Goal: Obtain resource: Download file/media

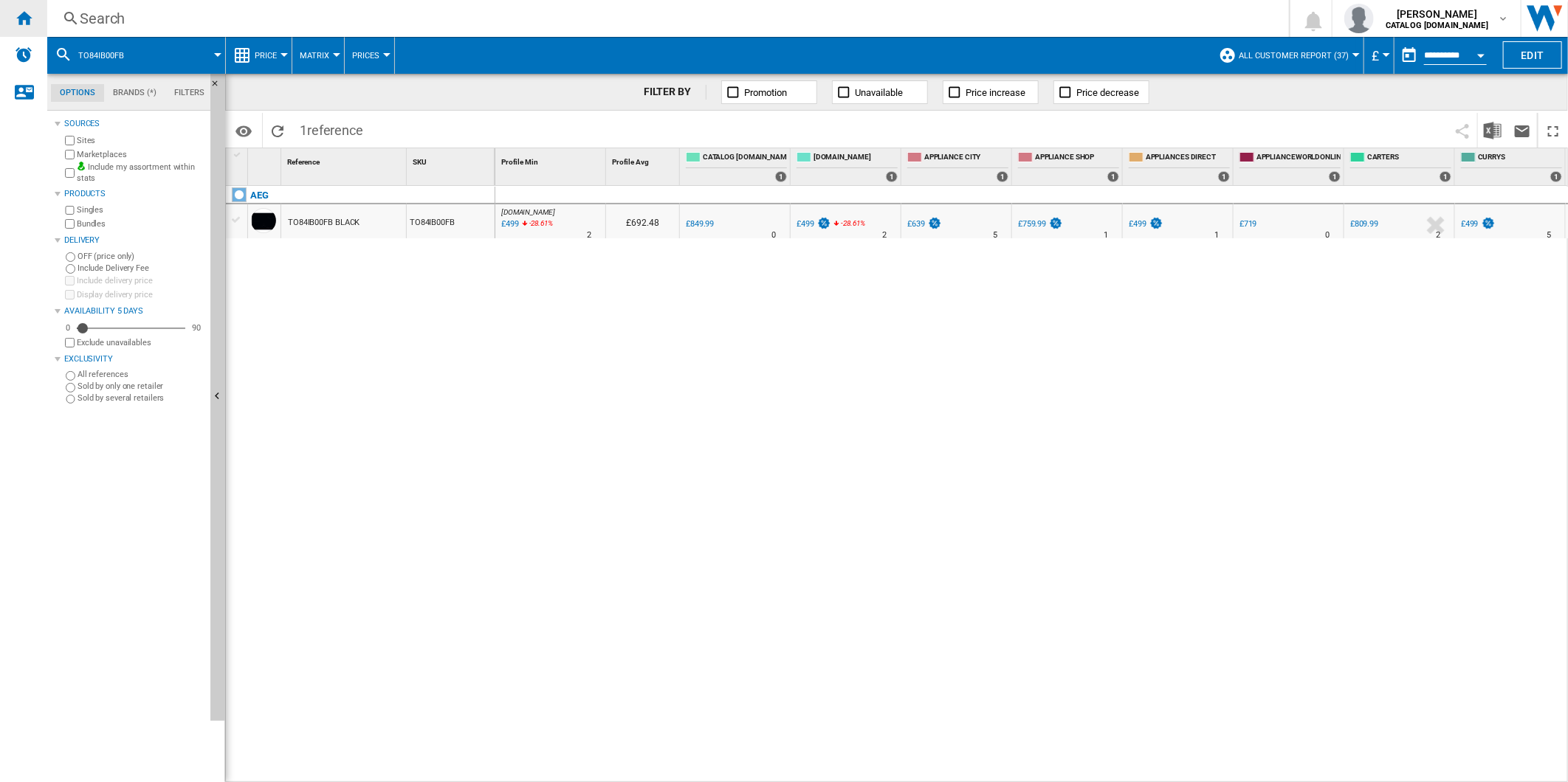
click at [24, 15] on ng-md-icon "Home" at bounding box center [23, 17] width 18 height 18
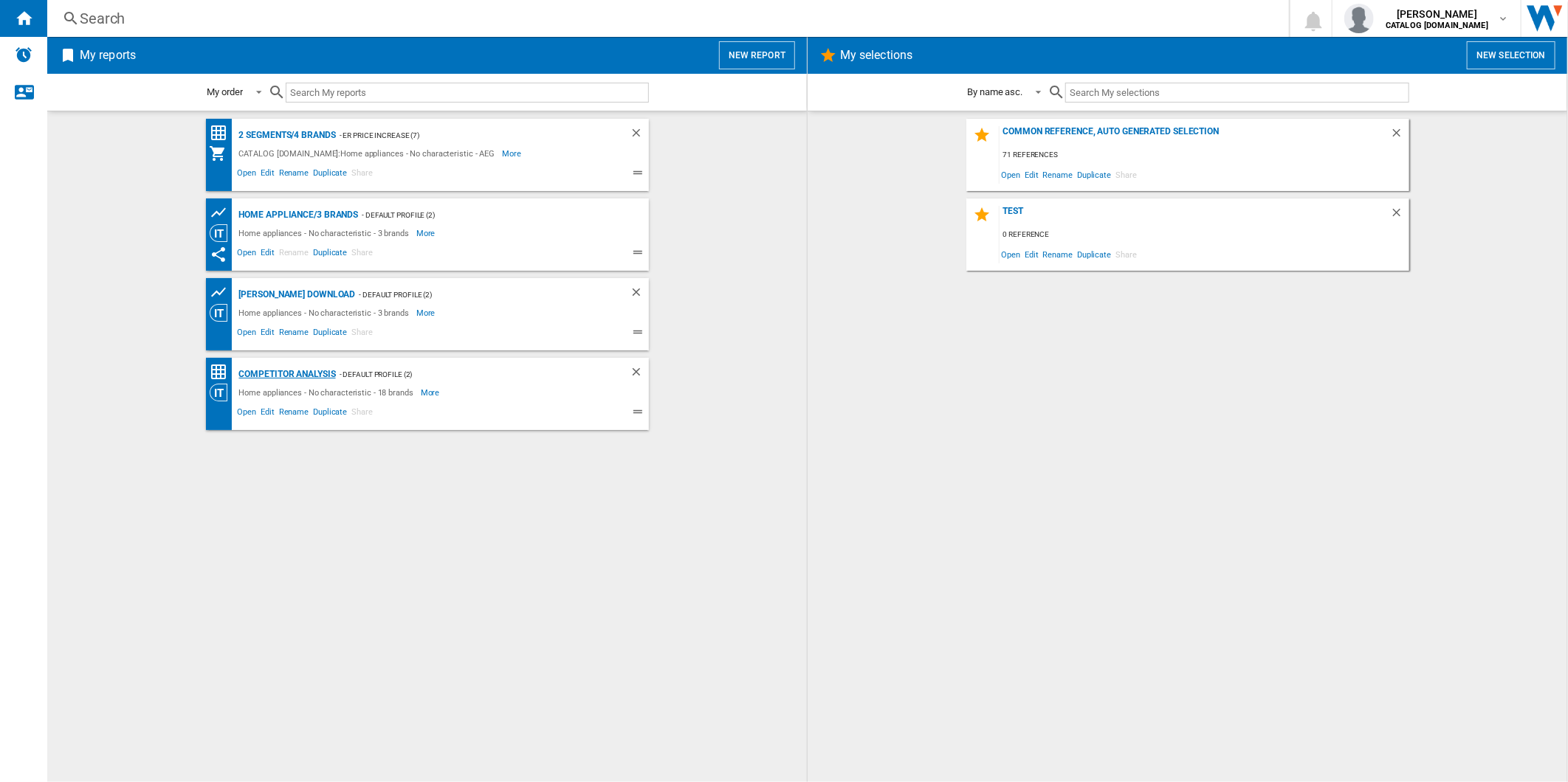
click at [298, 371] on div "Competitor Analysis" at bounding box center [286, 374] width 101 height 19
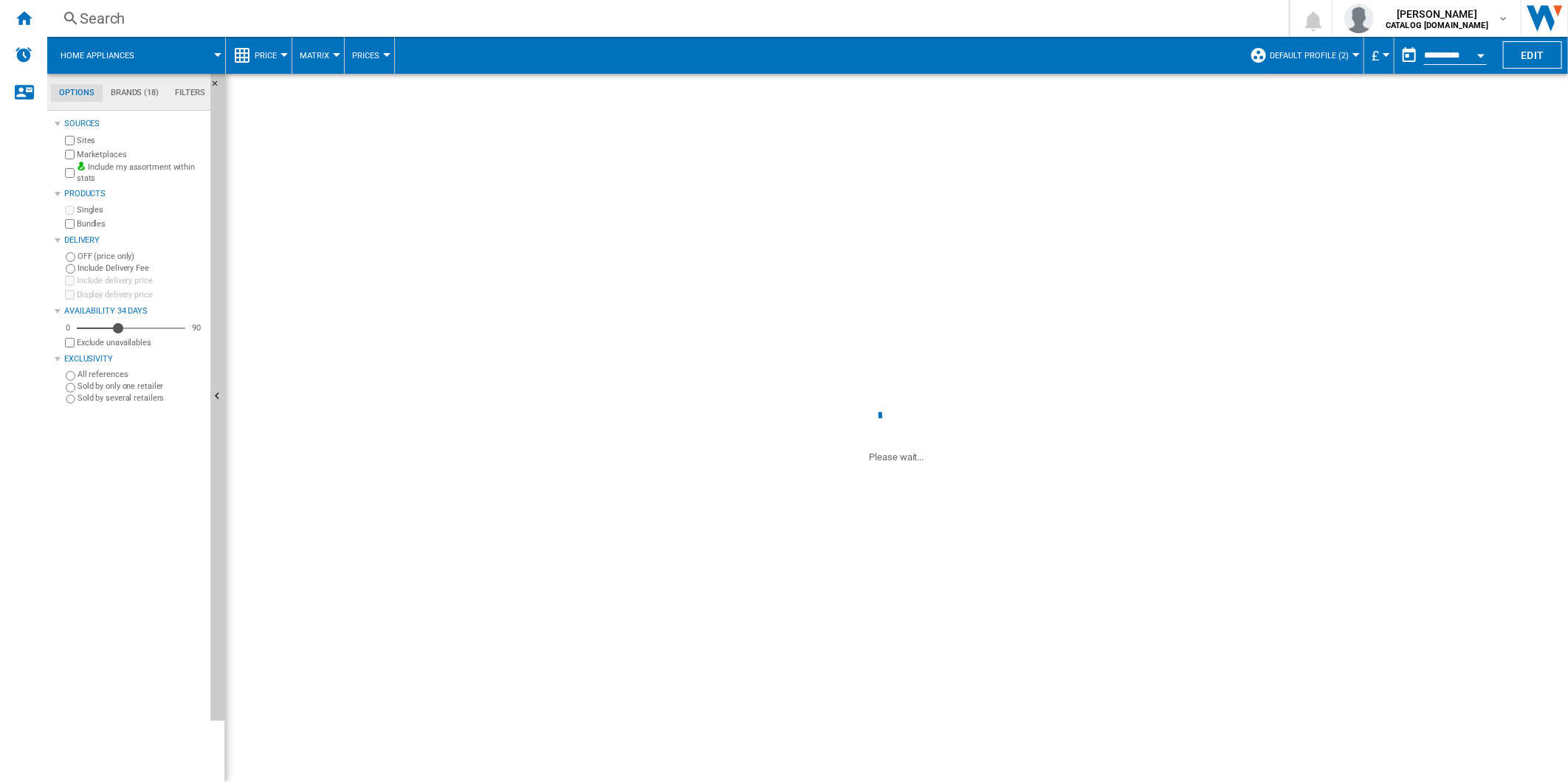
click at [1304, 56] on span "Default profile (2)" at bounding box center [1310, 56] width 79 height 9
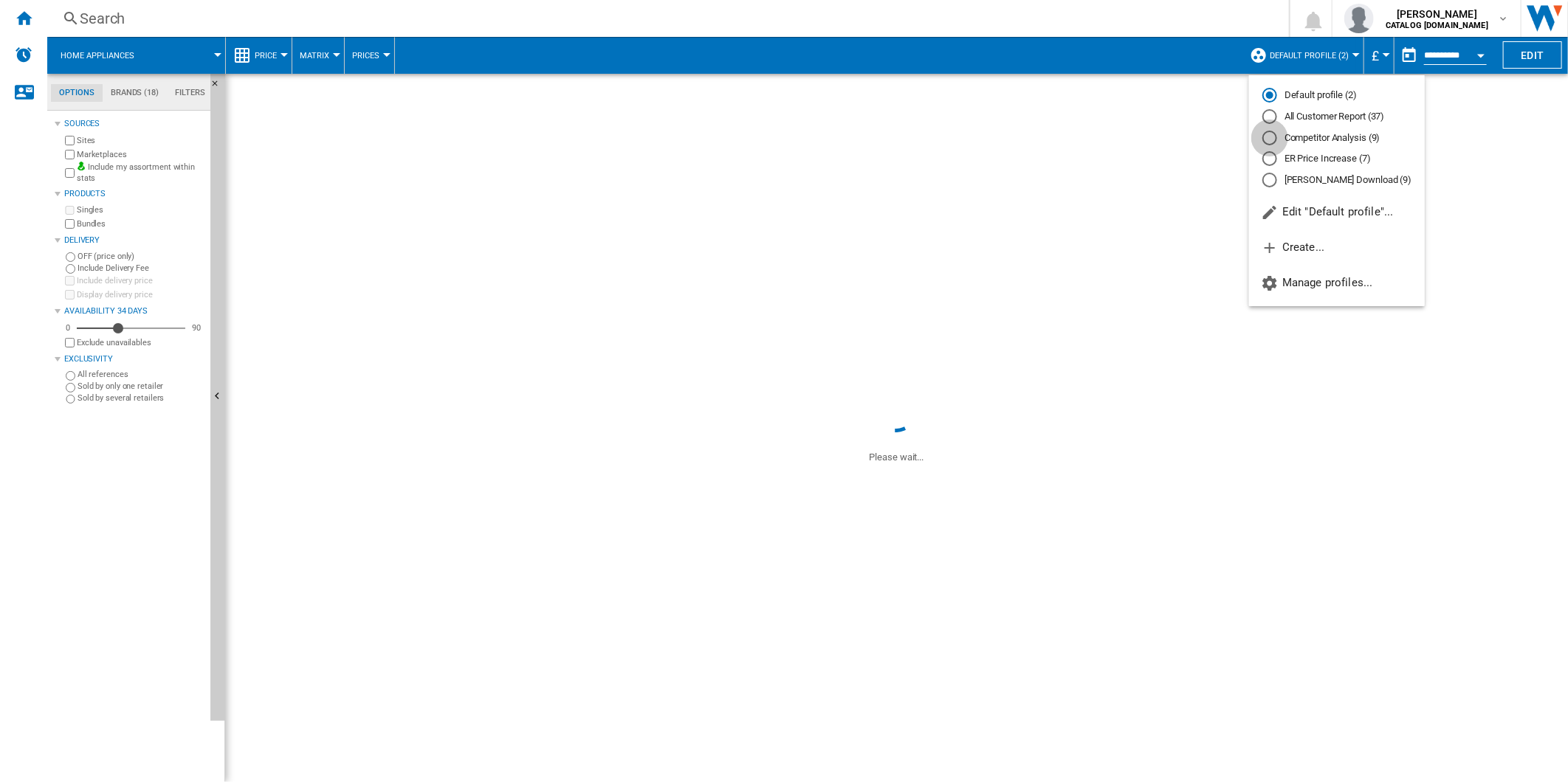
click at [1274, 137] on div "Competitor Analysis (9)" at bounding box center [1269, 138] width 15 height 15
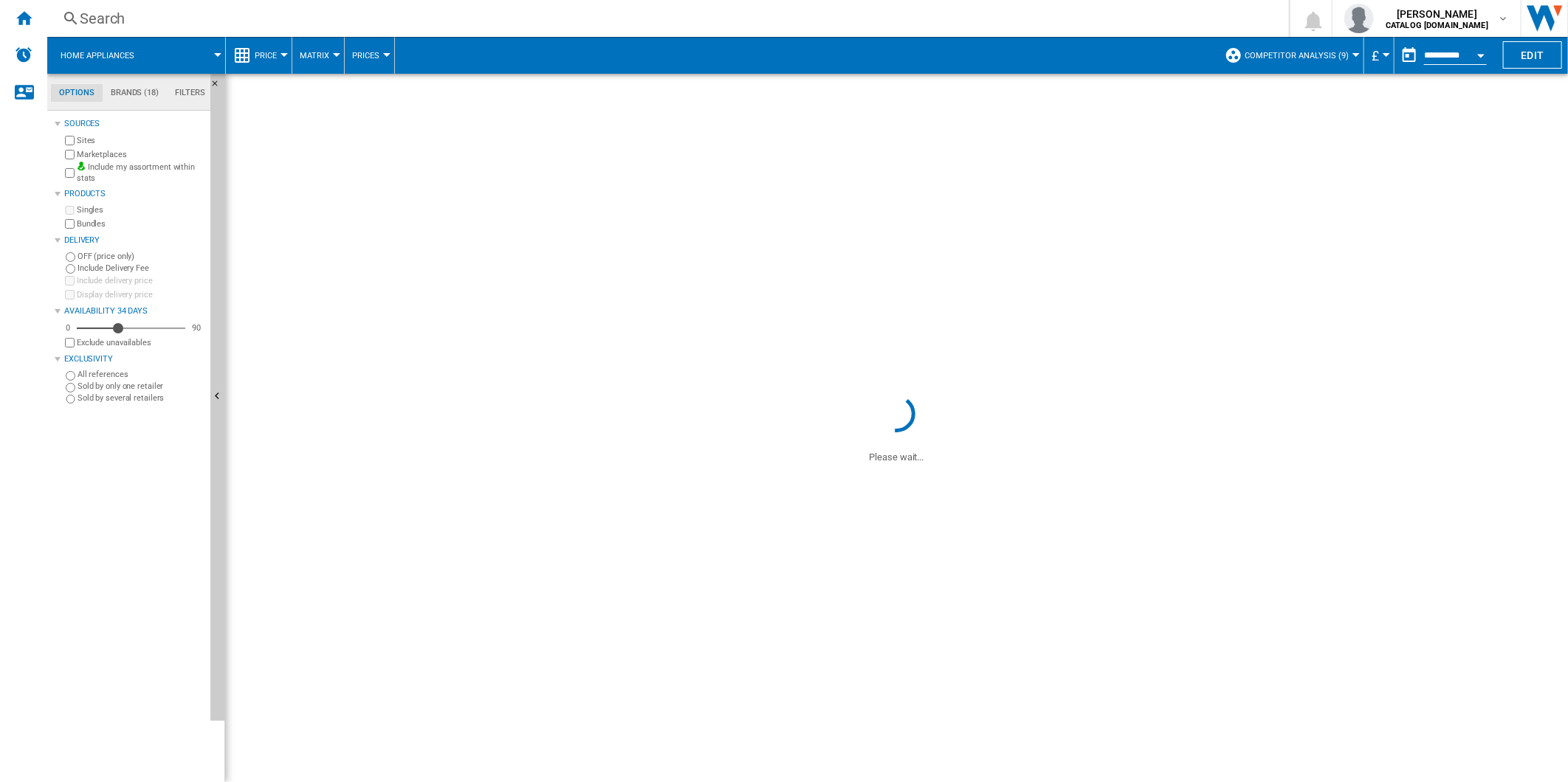
click at [1396, 54] on button "button" at bounding box center [1409, 55] width 29 height 29
click at [1360, 94] on md-icon "September 2025" at bounding box center [1359, 102] width 18 height 18
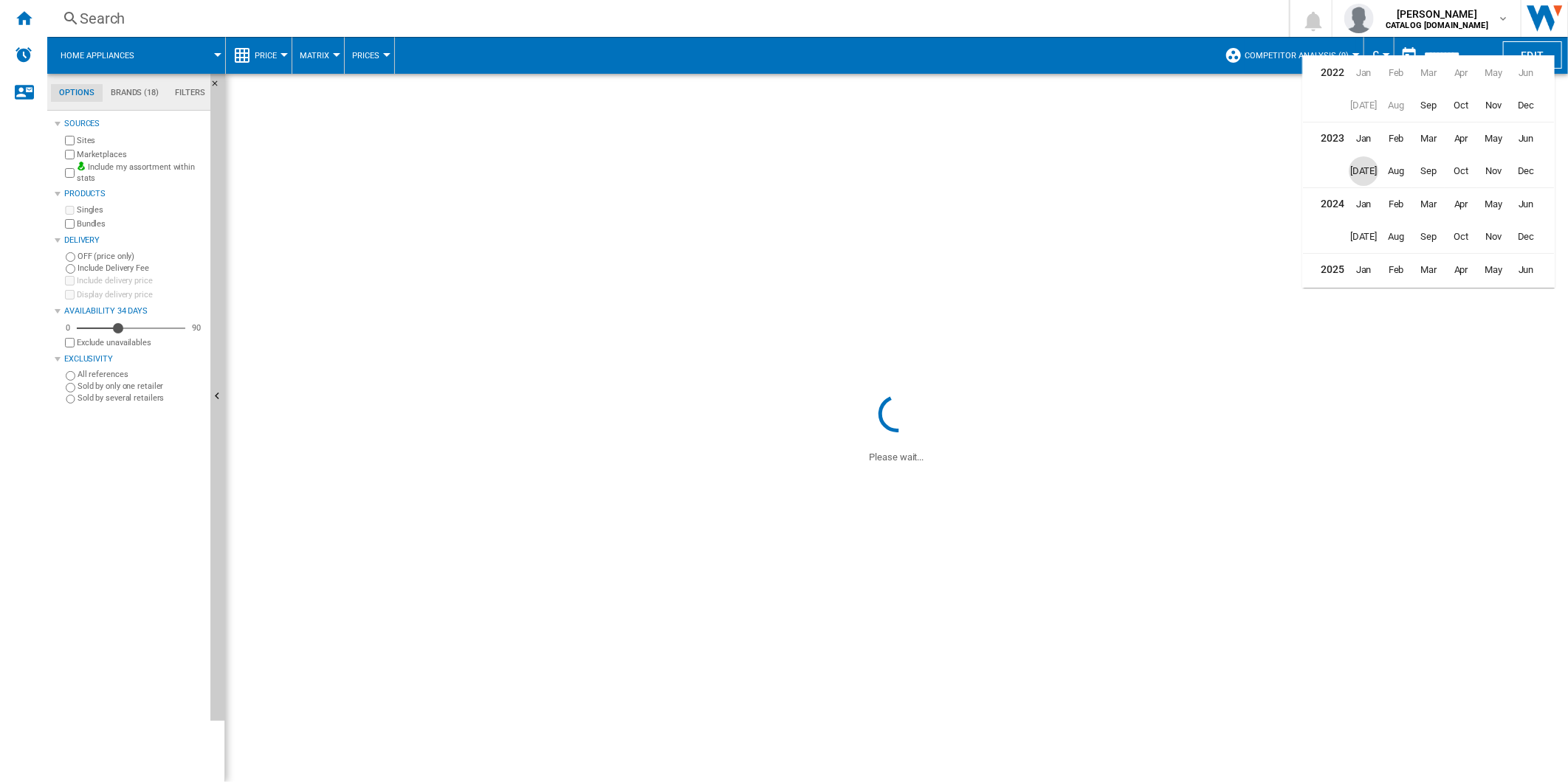
scroll to position [36, 0]
click at [1410, 269] on span "Aug" at bounding box center [1396, 267] width 29 height 29
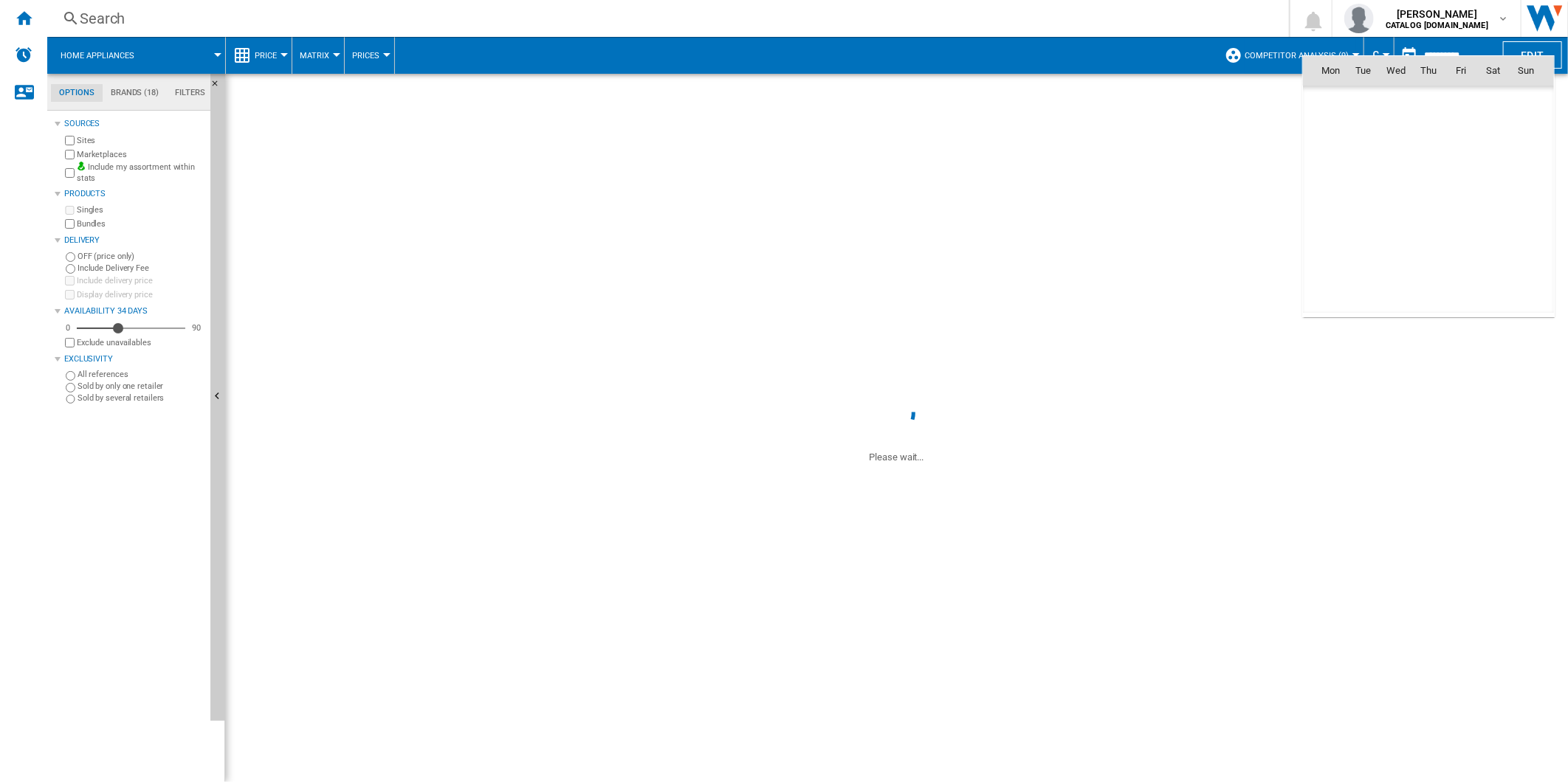
scroll to position [6843, 0]
click at [1336, 231] on span "25" at bounding box center [1331, 232] width 29 height 29
type input "**********"
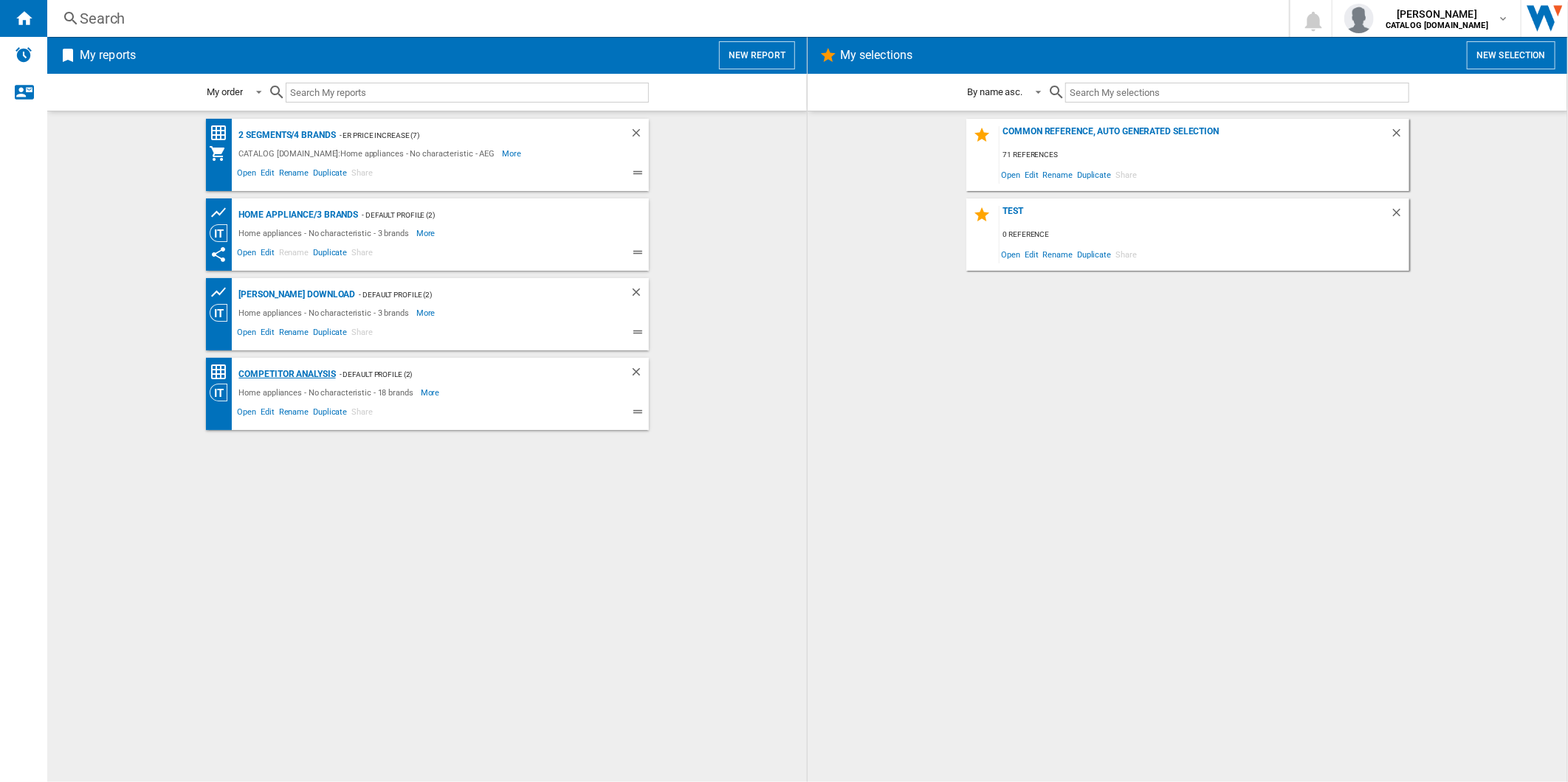
click at [298, 378] on div "Competitor Analysis" at bounding box center [286, 374] width 101 height 19
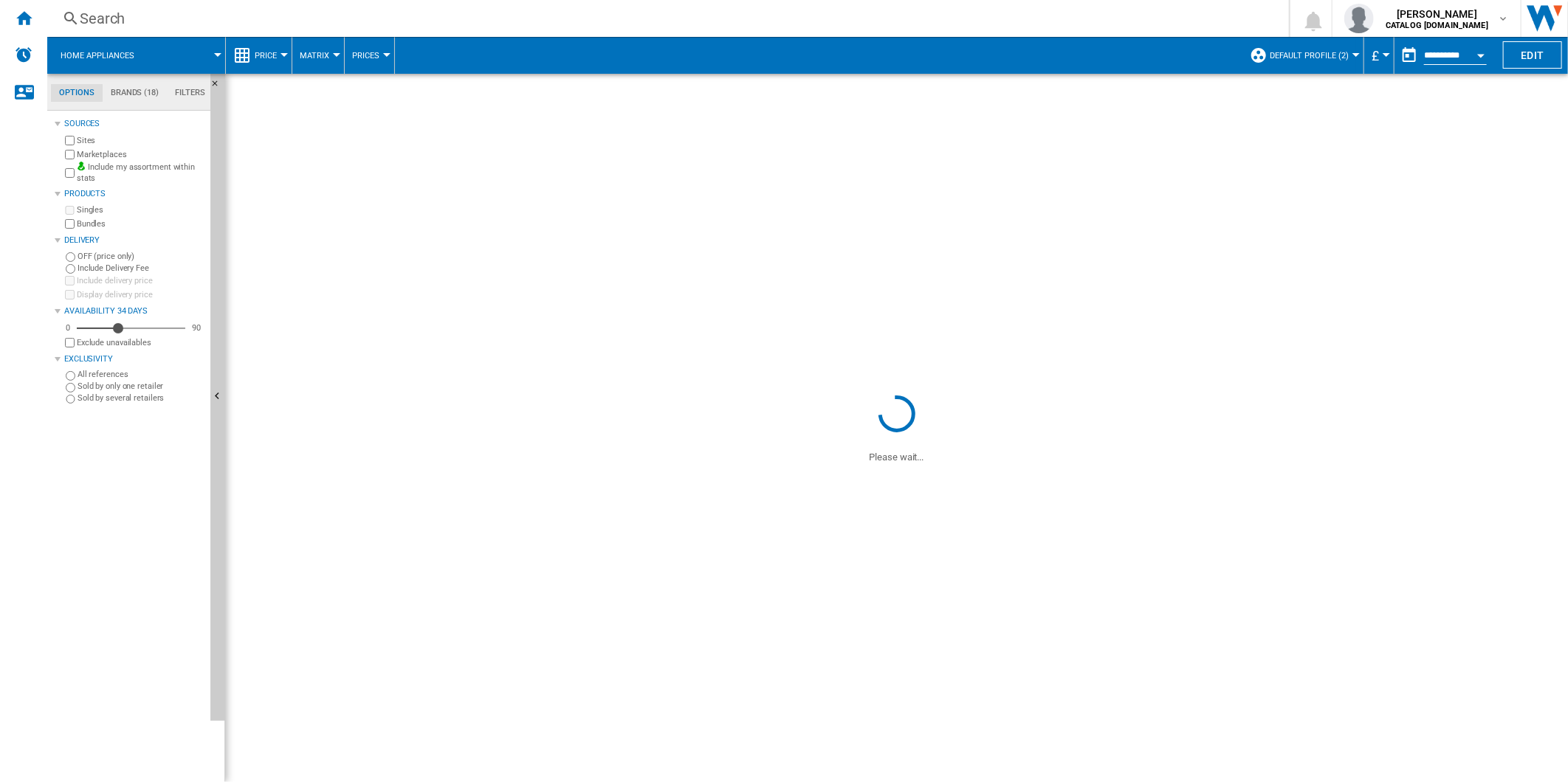
click at [1302, 55] on span "Default profile (2)" at bounding box center [1310, 56] width 79 height 9
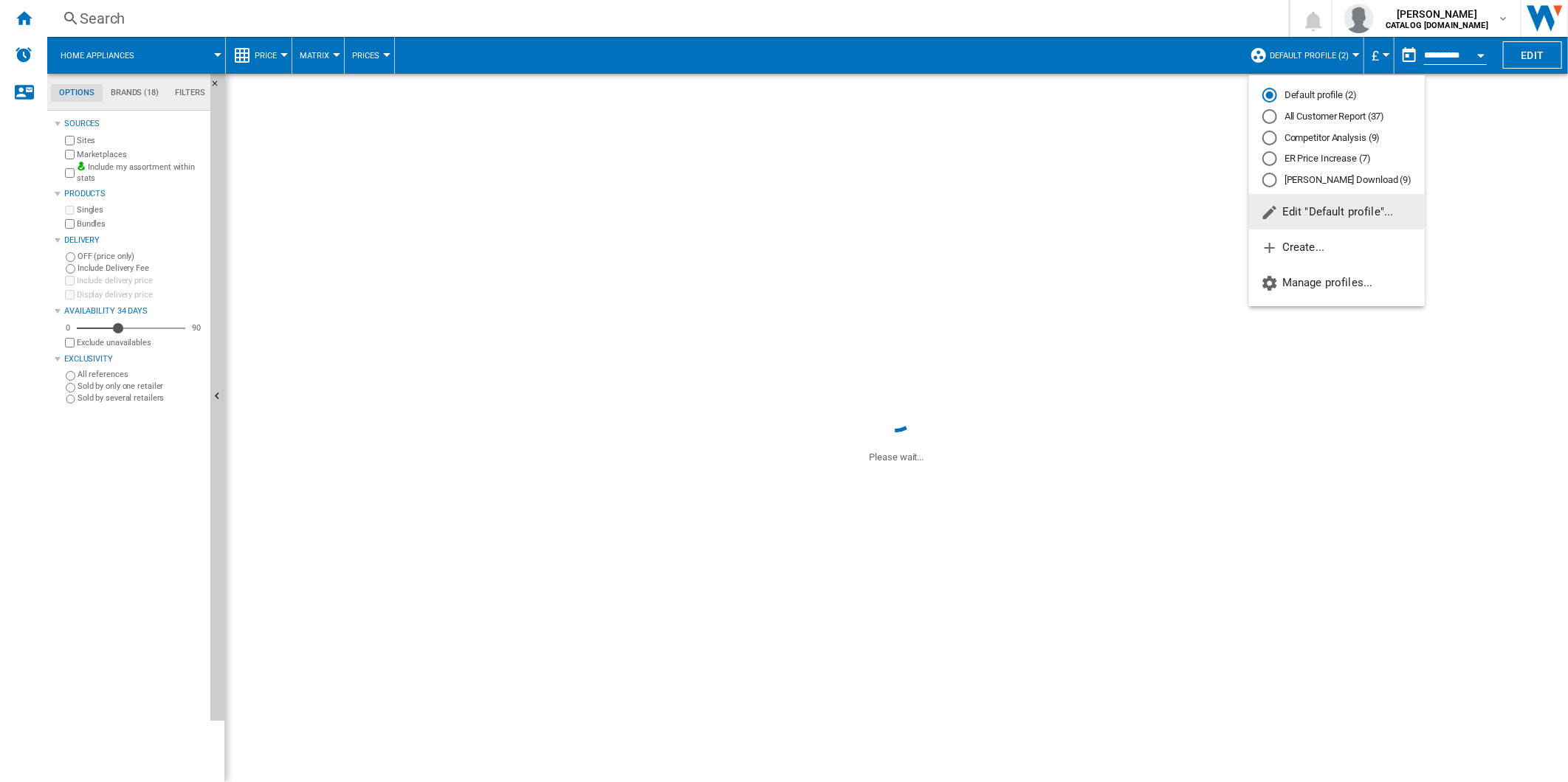
click at [1265, 138] on div "Competitor Analysis (9)" at bounding box center [1269, 138] width 15 height 15
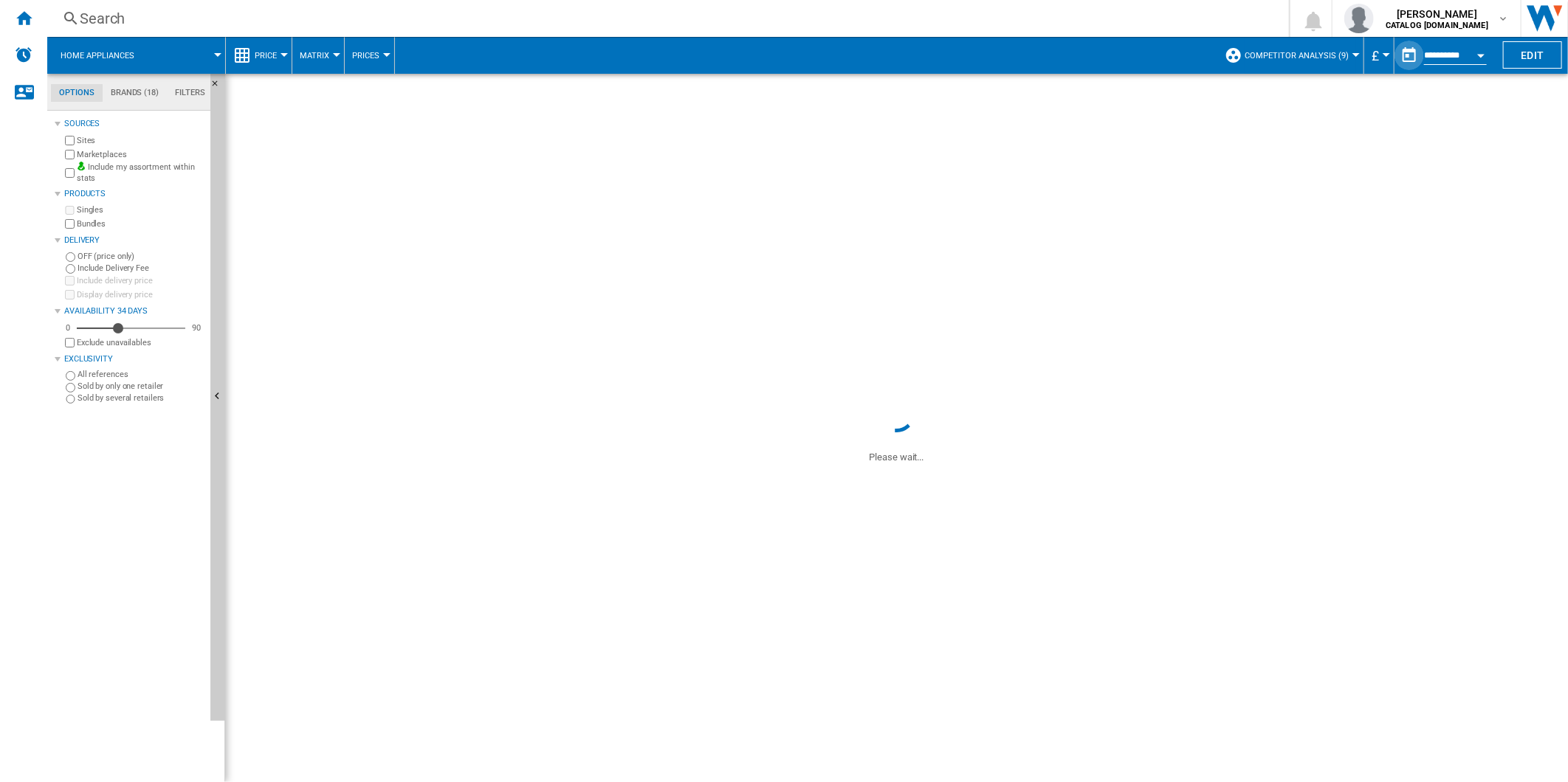
click at [1412, 56] on button "button" at bounding box center [1409, 55] width 29 height 29
click at [1352, 107] on md-icon "September 2025" at bounding box center [1359, 102] width 18 height 18
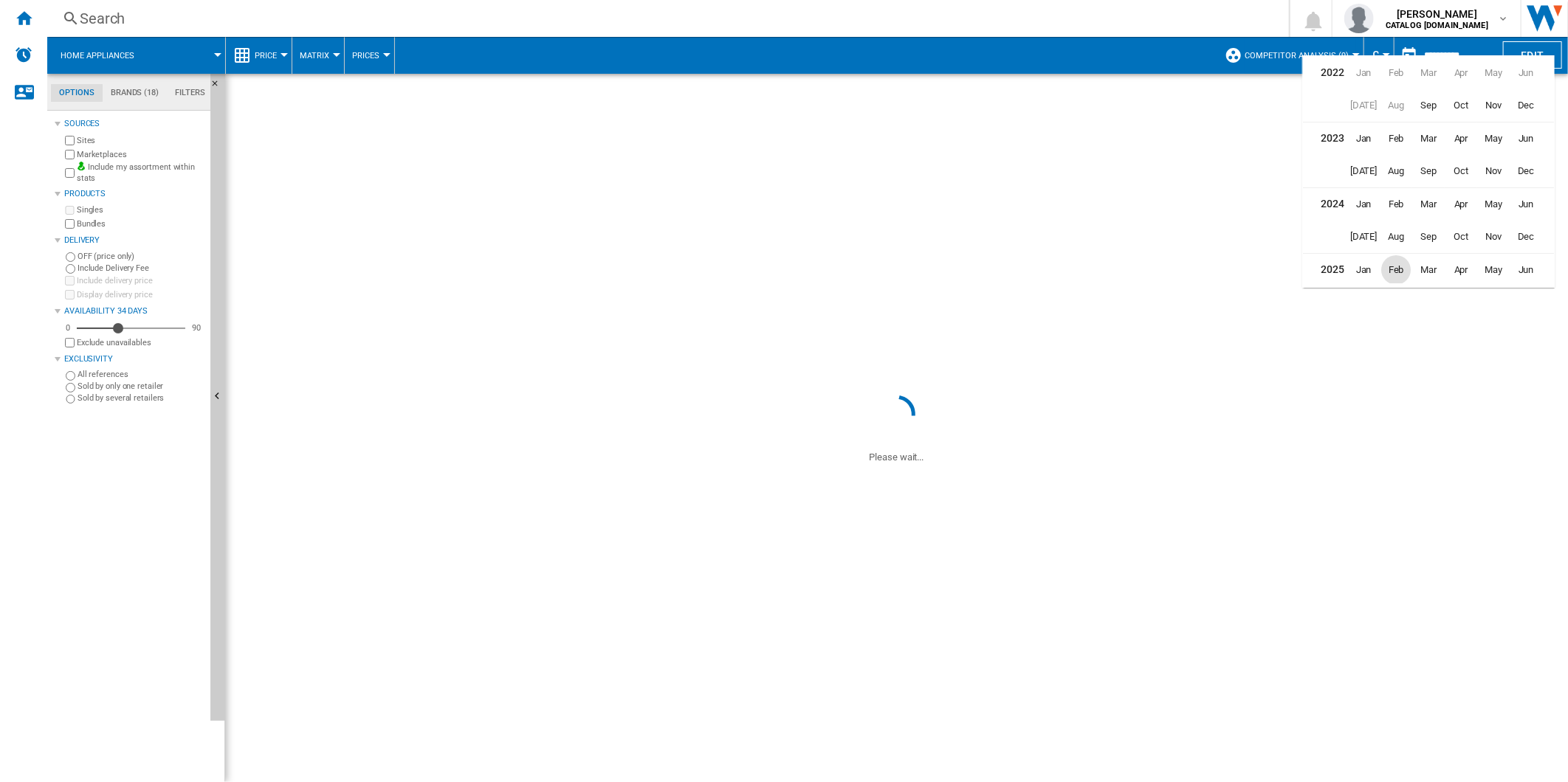
scroll to position [36, 0]
click at [1393, 273] on span "Aug" at bounding box center [1396, 267] width 29 height 29
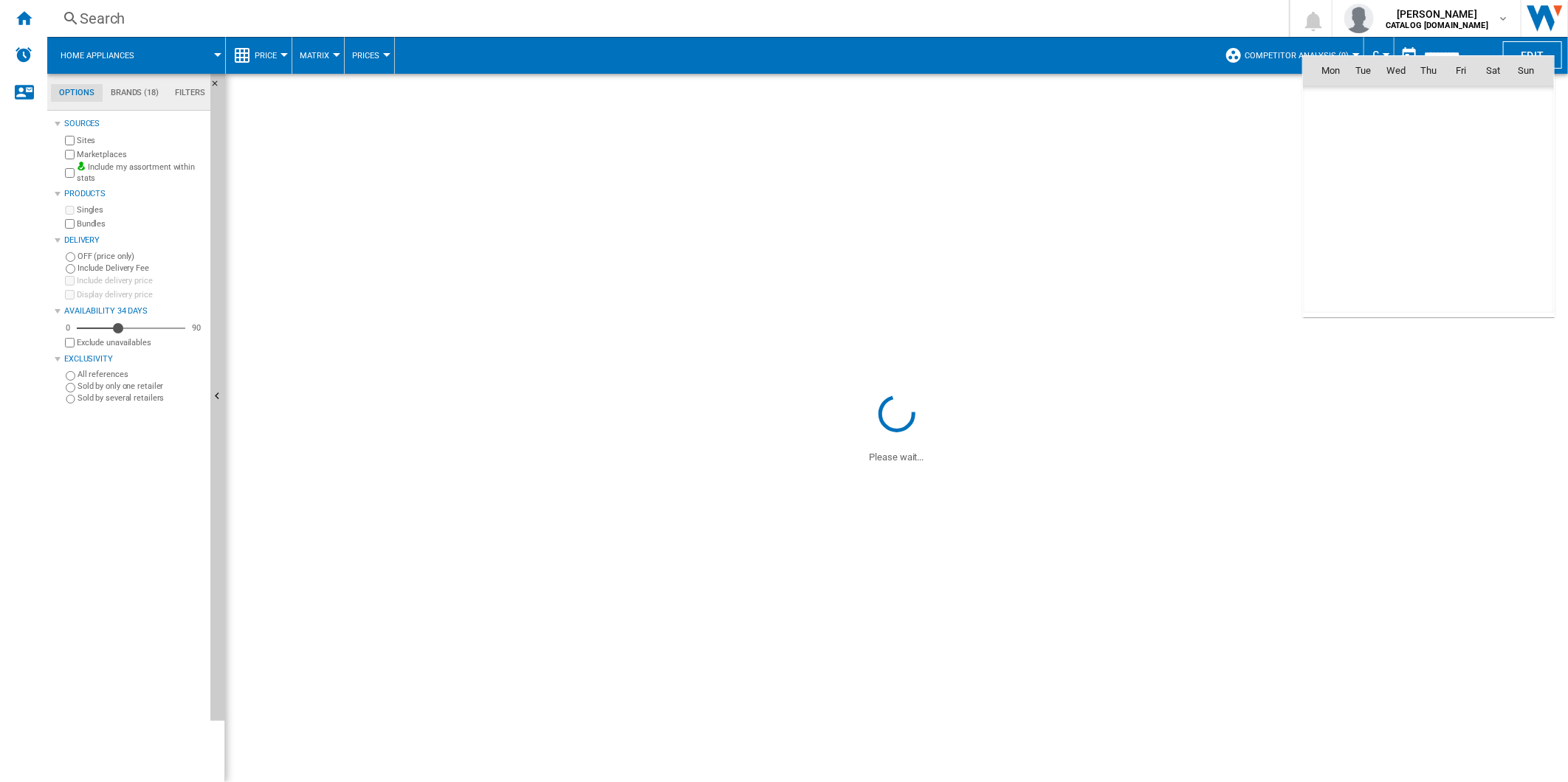
scroll to position [6843, 0]
click at [1324, 227] on span "25" at bounding box center [1331, 232] width 29 height 29
type input "**********"
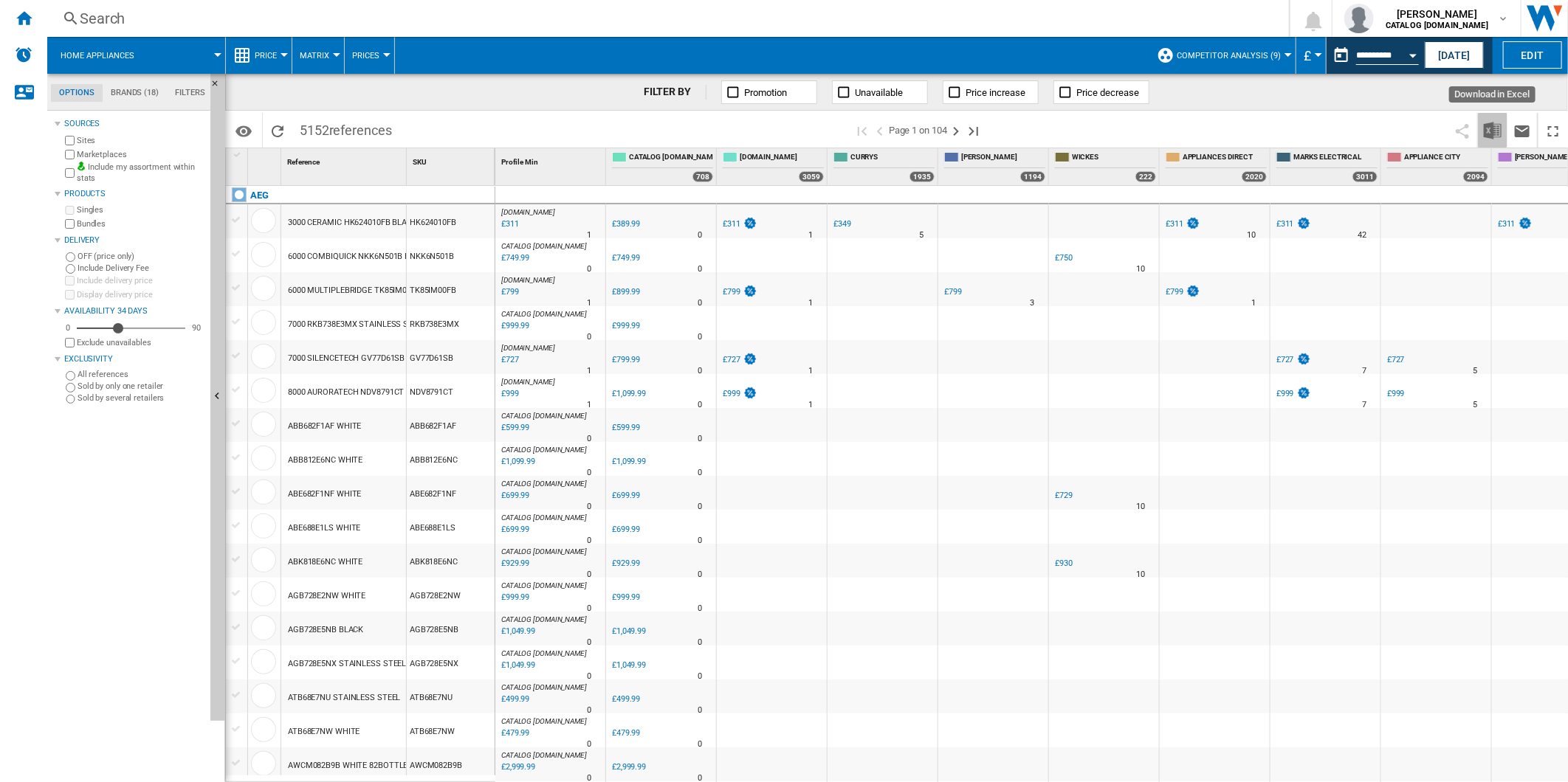
click at [1497, 129] on img "Download in Excel" at bounding box center [1492, 130] width 18 height 18
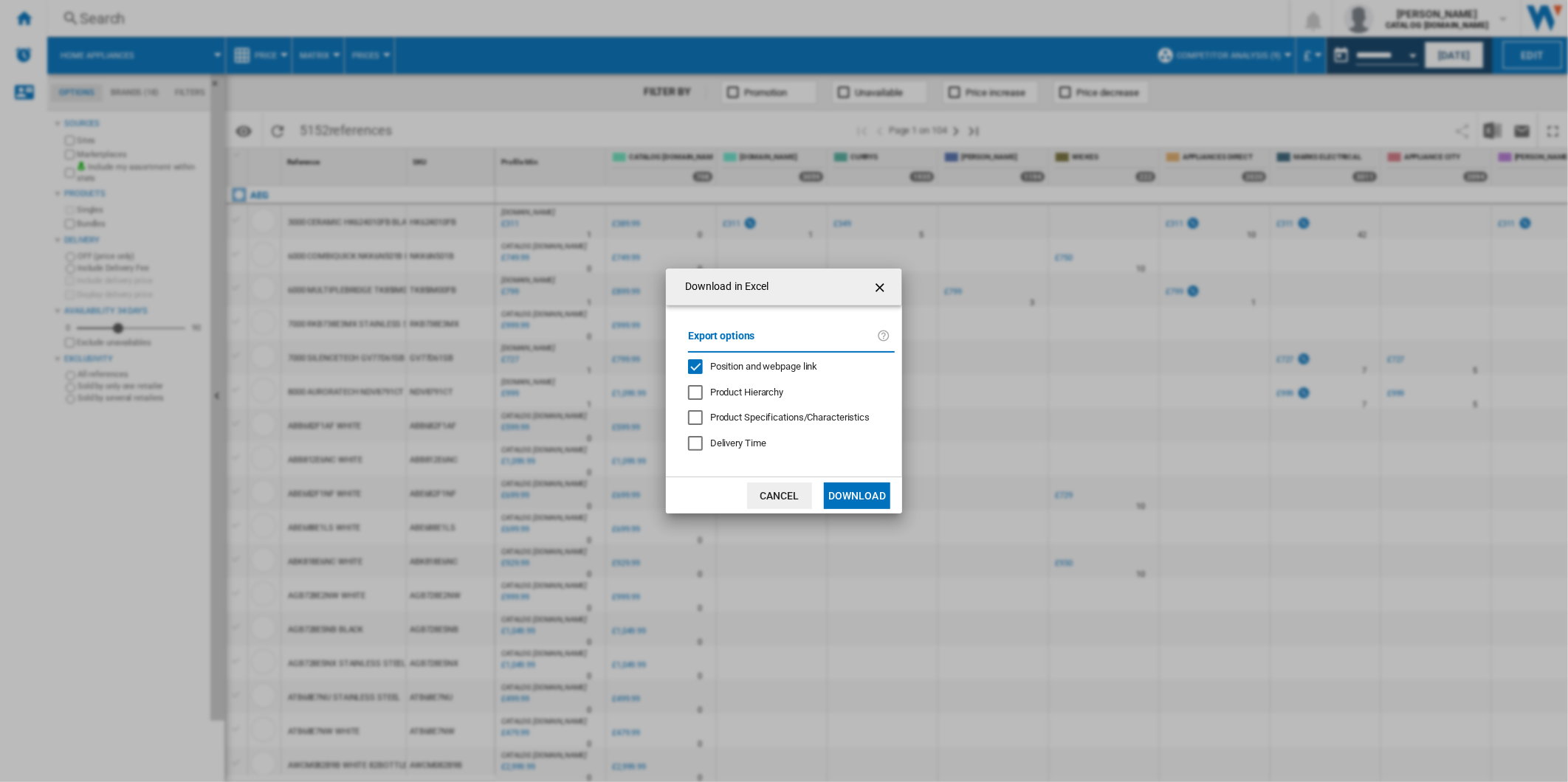
click at [765, 360] on md-checkbox "Position and webpage link" at bounding box center [786, 367] width 195 height 14
click at [864, 496] on button "Download" at bounding box center [857, 496] width 67 height 26
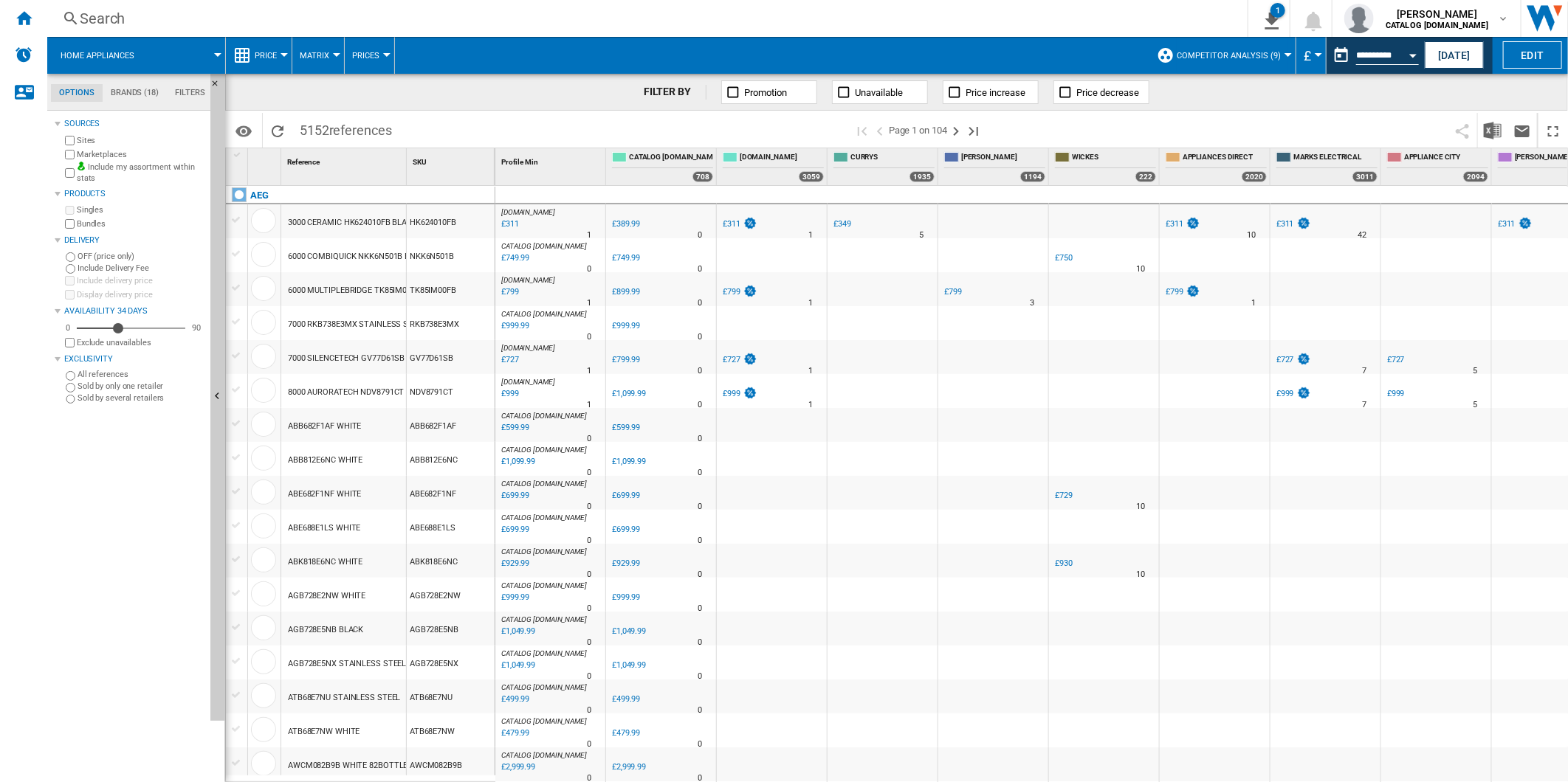
click at [1138, 135] on span at bounding box center [1221, 130] width 454 height 35
click at [1341, 61] on button "This report is based on a date in the past." at bounding box center [1341, 55] width 29 height 29
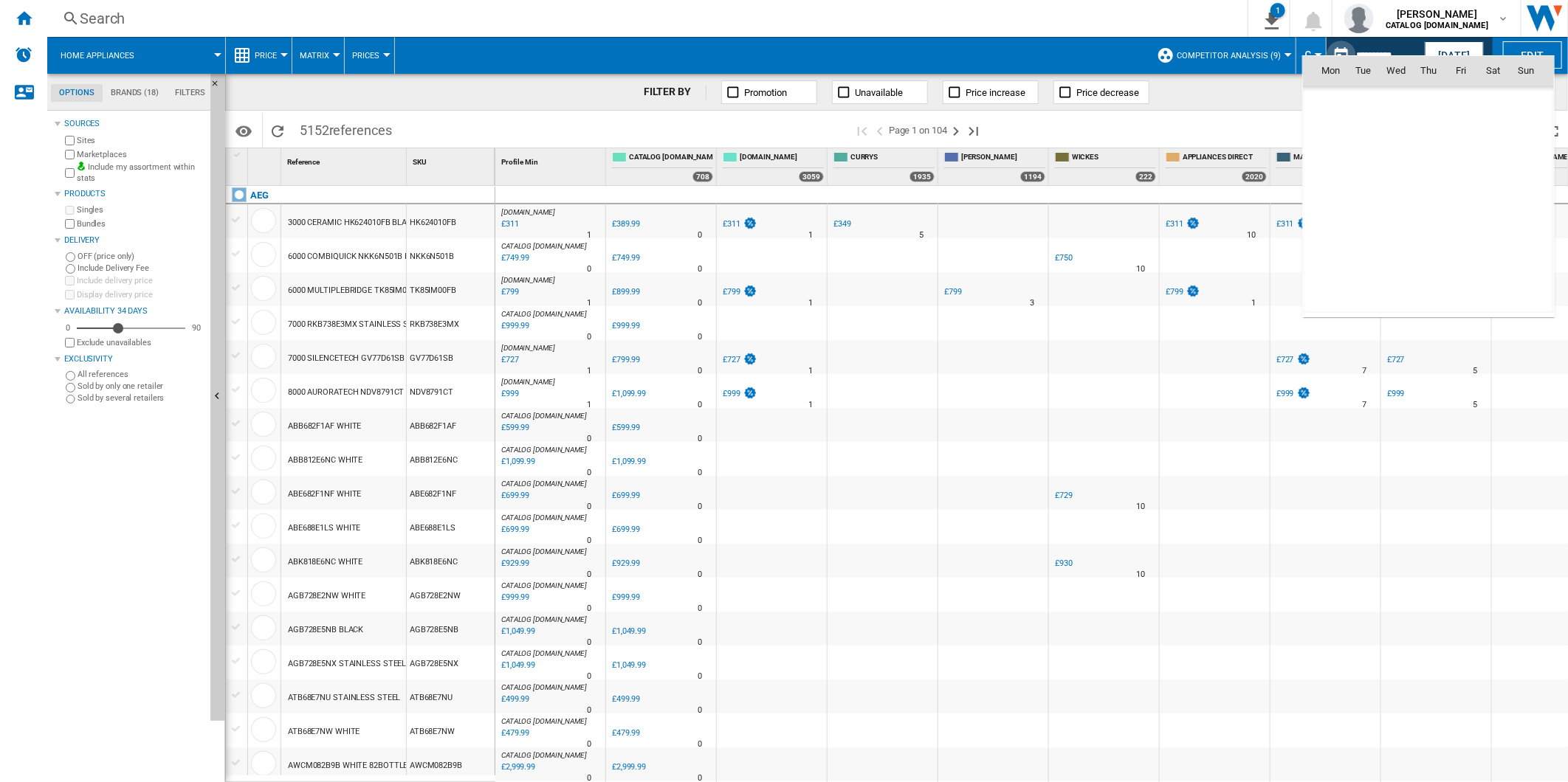
scroll to position [6843, 0]
click at [1364, 240] on span "26" at bounding box center [1364, 232] width 29 height 29
type input "**********"
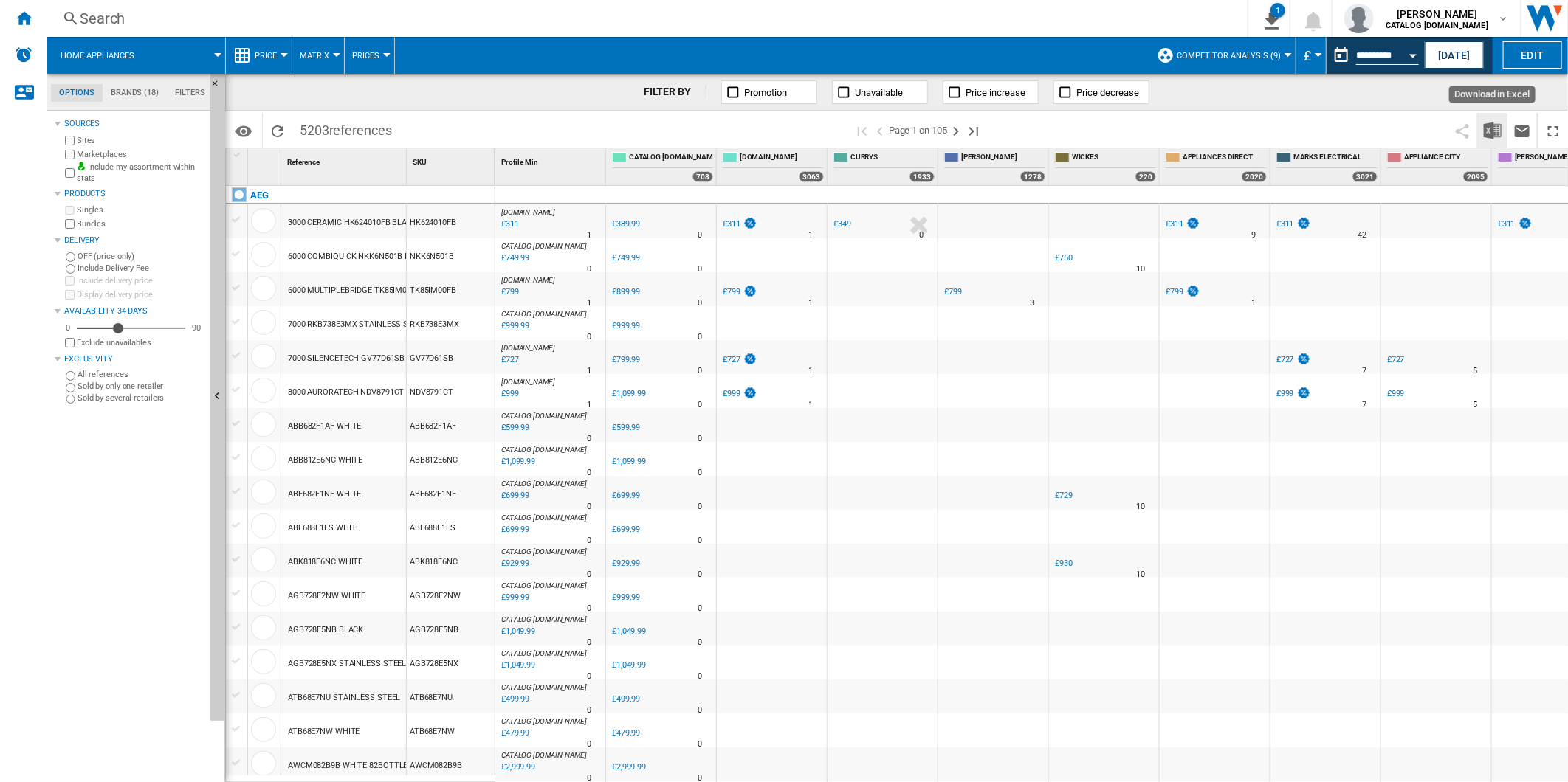
click at [1488, 126] on img "Download in Excel" at bounding box center [1492, 130] width 18 height 18
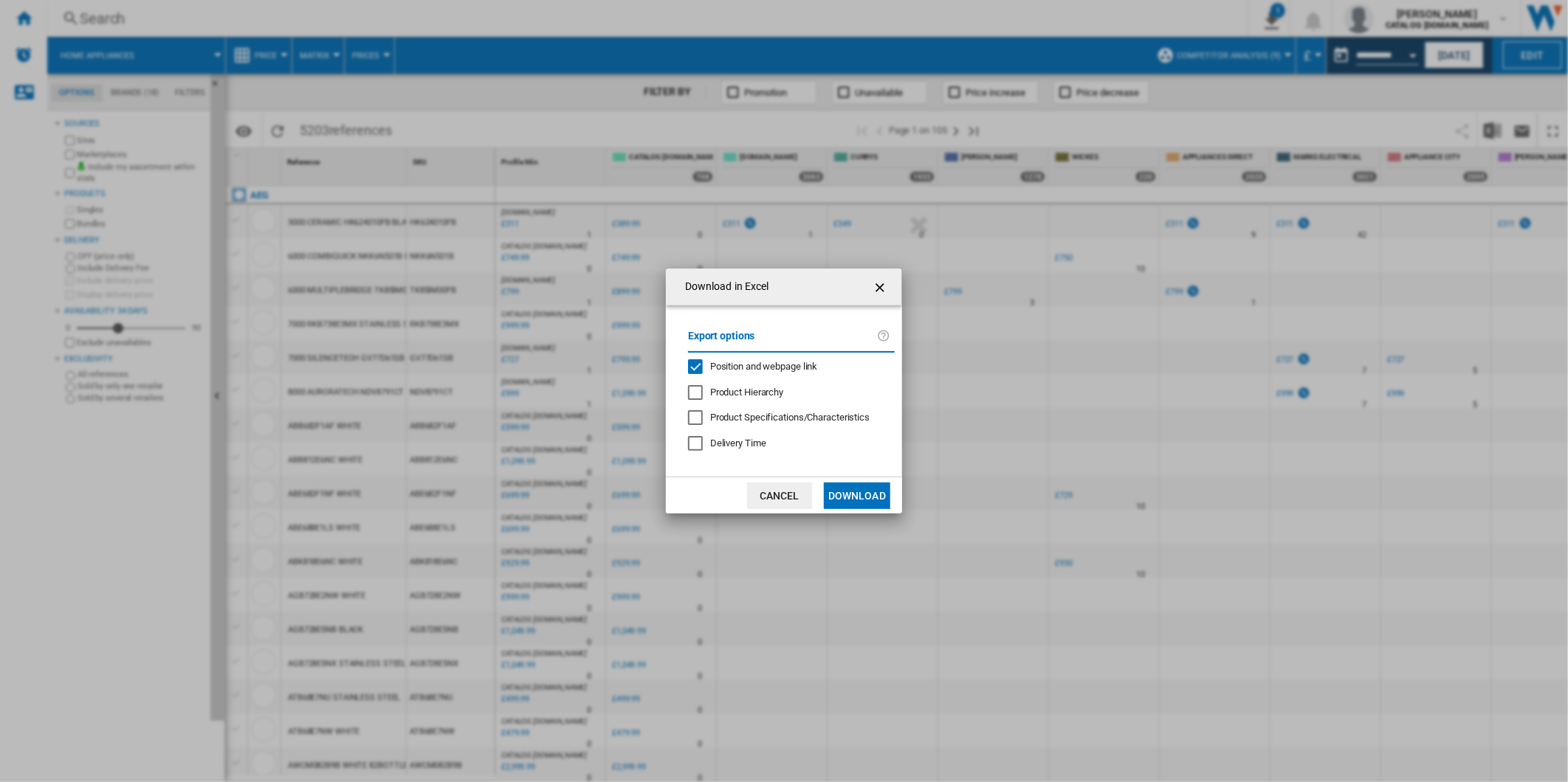
click at [765, 360] on span "Position and webpage link" at bounding box center [764, 366] width 108 height 11
click at [858, 480] on md-dialog-actions "Cancel Download" at bounding box center [783, 495] width 236 height 37
click at [858, 499] on button "Download" at bounding box center [857, 496] width 67 height 26
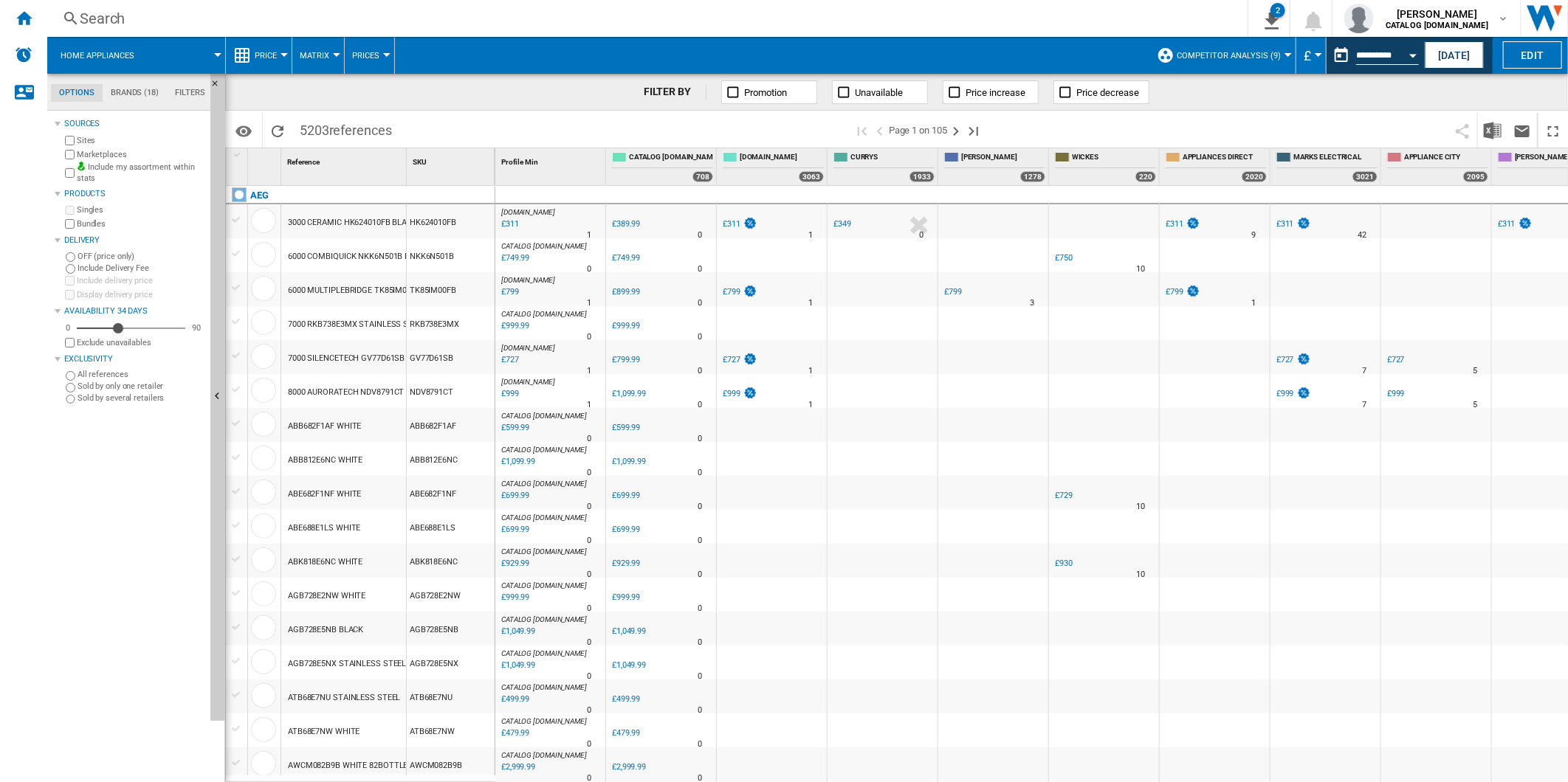
drag, startPoint x: 1096, startPoint y: 128, endPoint x: 1178, endPoint y: 101, distance: 86.3
click at [1096, 128] on span at bounding box center [1221, 130] width 454 height 35
click at [1337, 56] on button "This report is based on a date in the past." at bounding box center [1341, 55] width 29 height 29
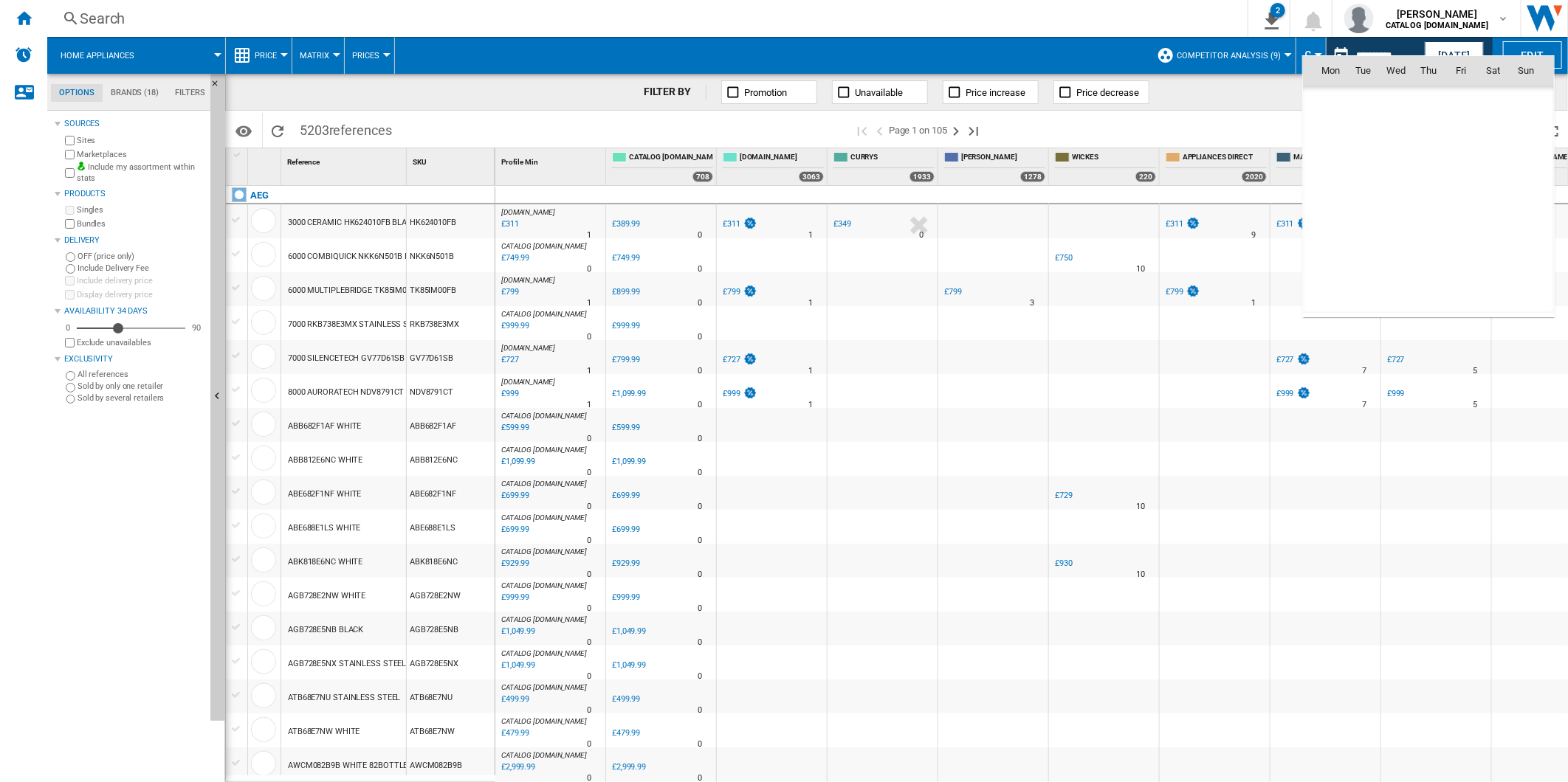
scroll to position [6843, 0]
click at [1404, 232] on span "27" at bounding box center [1396, 232] width 29 height 29
type input "**********"
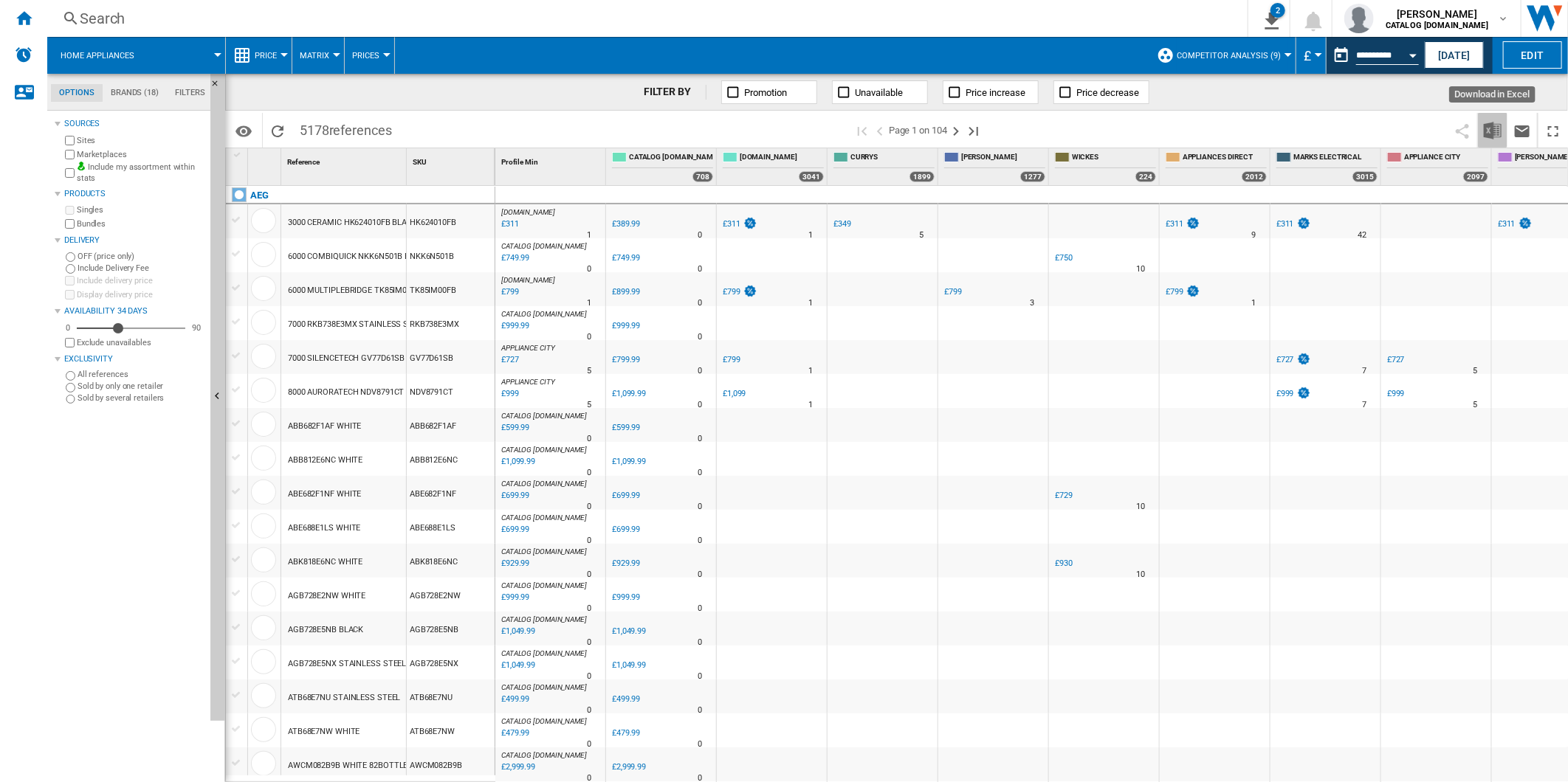
click at [1494, 129] on img "Download in Excel" at bounding box center [1492, 130] width 18 height 18
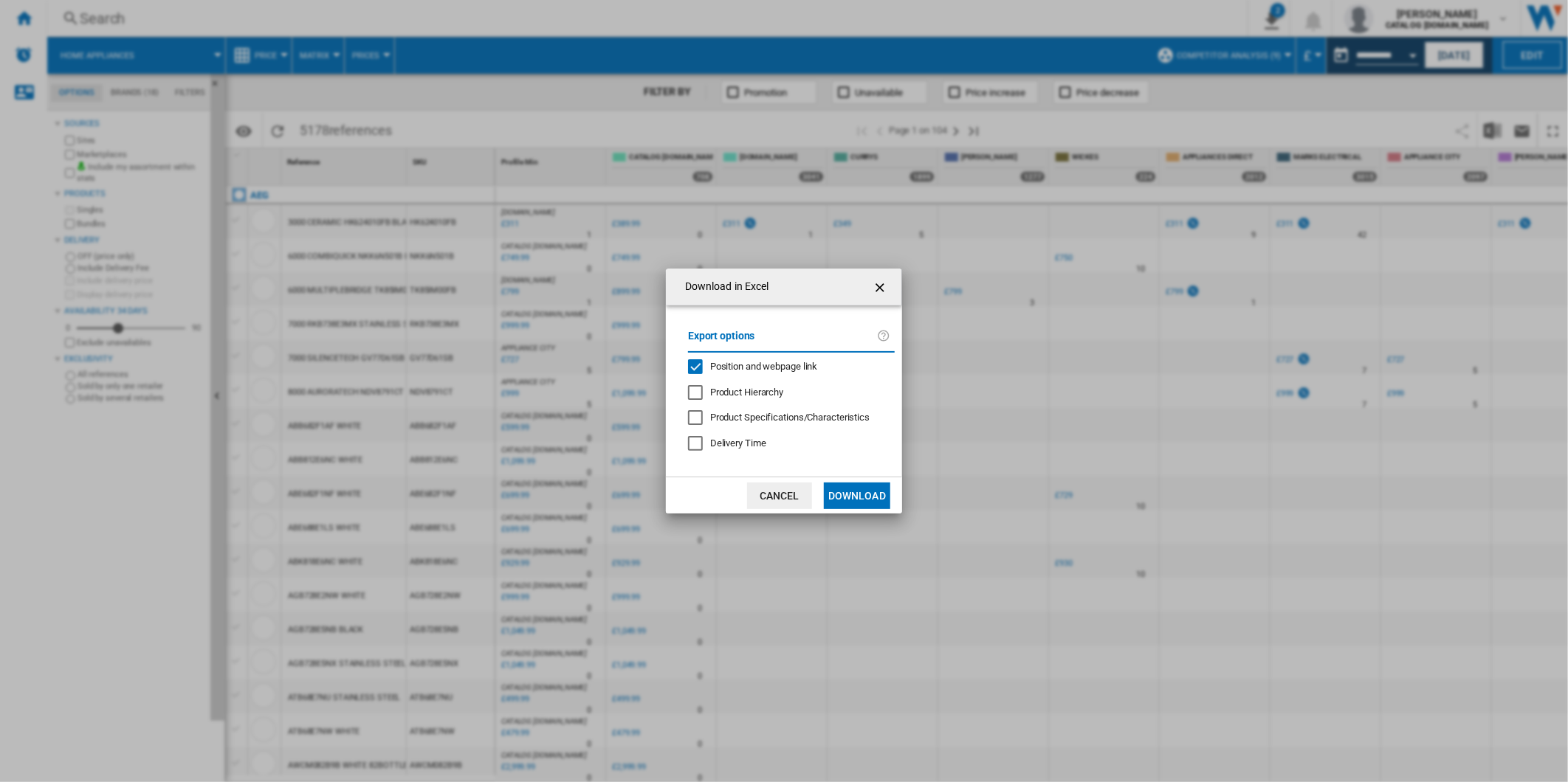
click at [755, 363] on span "Position and webpage link" at bounding box center [764, 366] width 108 height 11
click at [854, 507] on button "Download" at bounding box center [857, 496] width 67 height 26
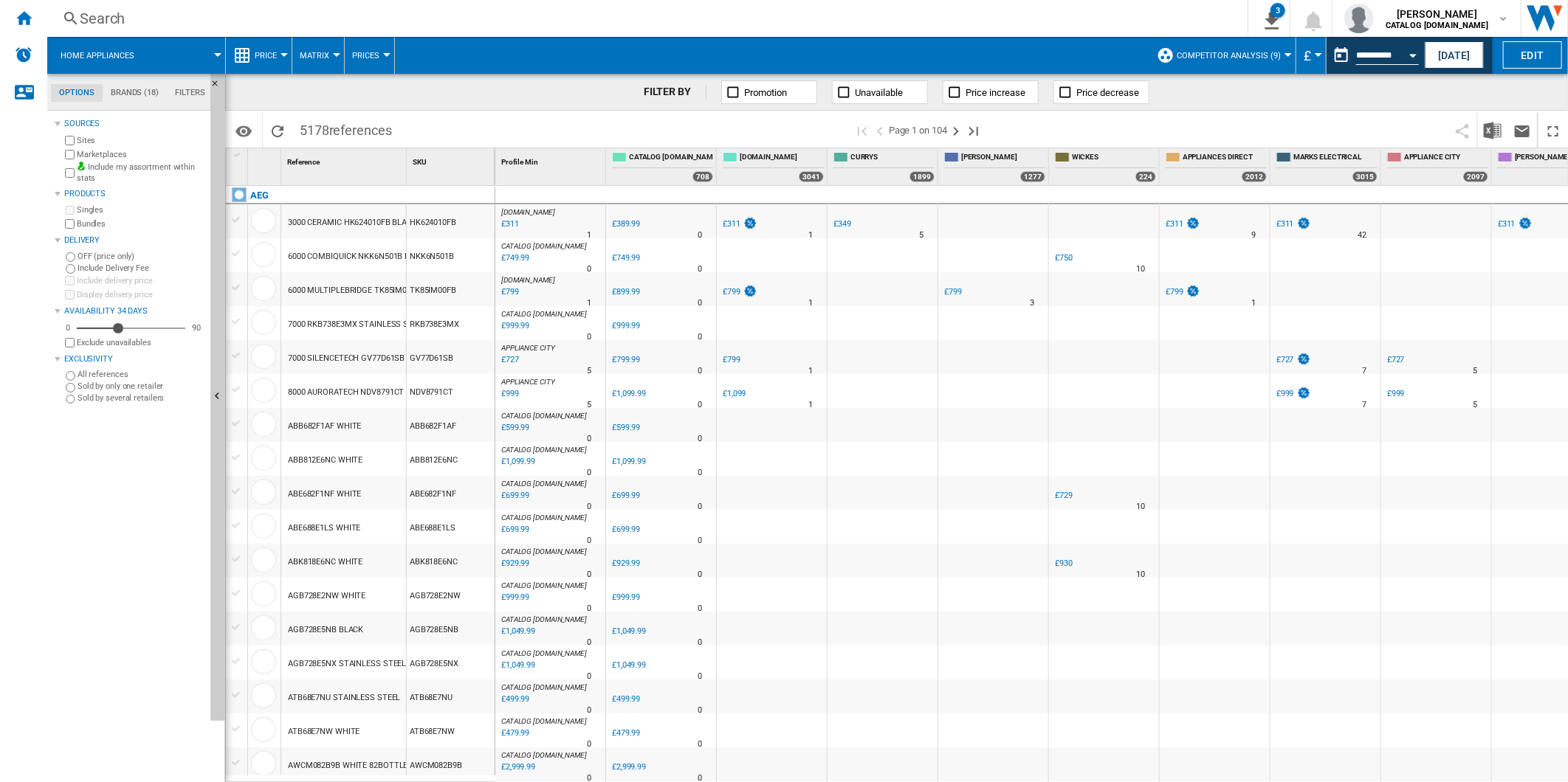
click at [1125, 131] on span at bounding box center [1221, 130] width 454 height 35
click at [1344, 52] on button "This report is based on a date in the past." at bounding box center [1341, 55] width 29 height 29
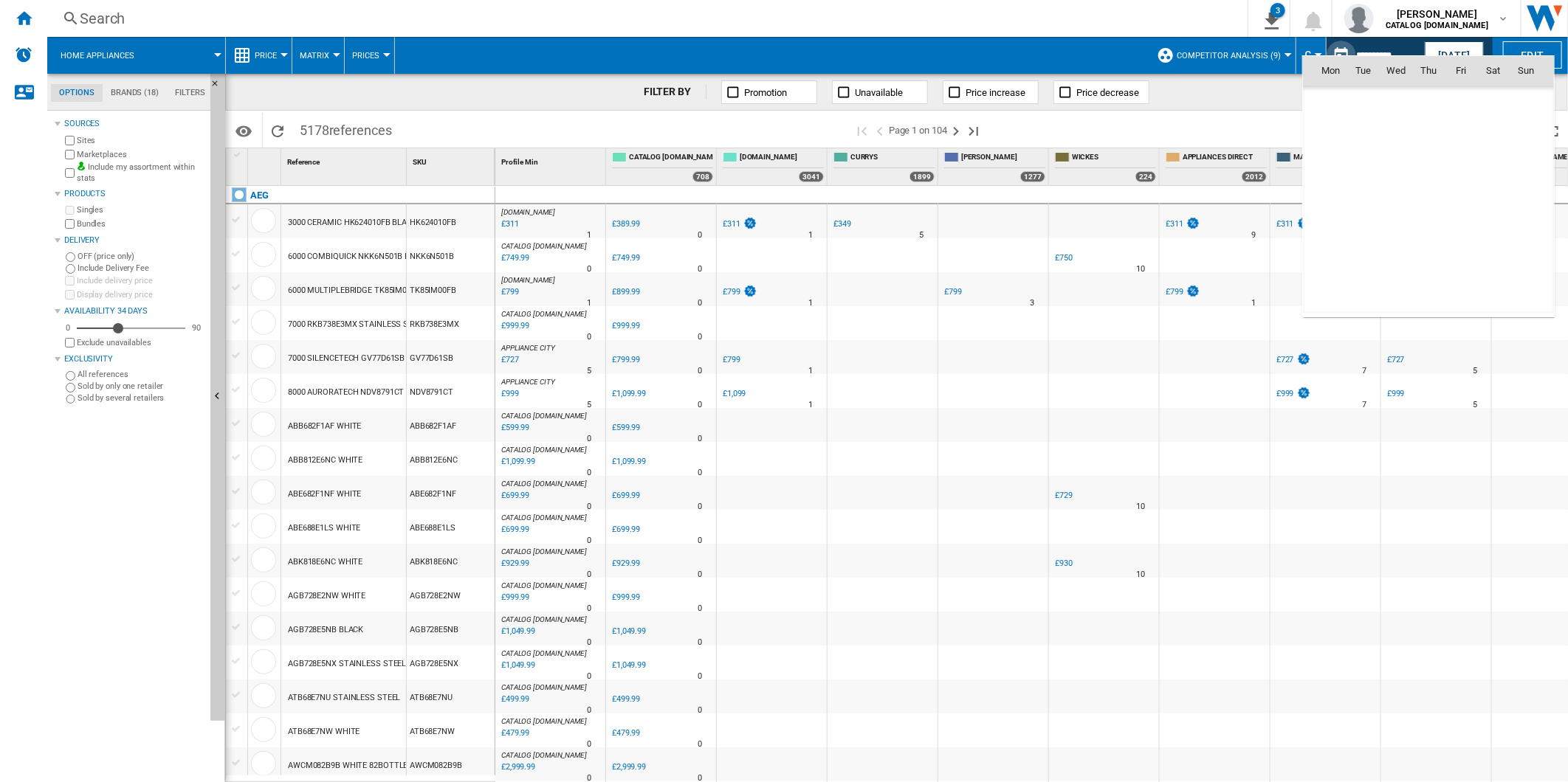
scroll to position [6843, 0]
click at [1427, 222] on span "28" at bounding box center [1429, 232] width 29 height 29
type input "**********"
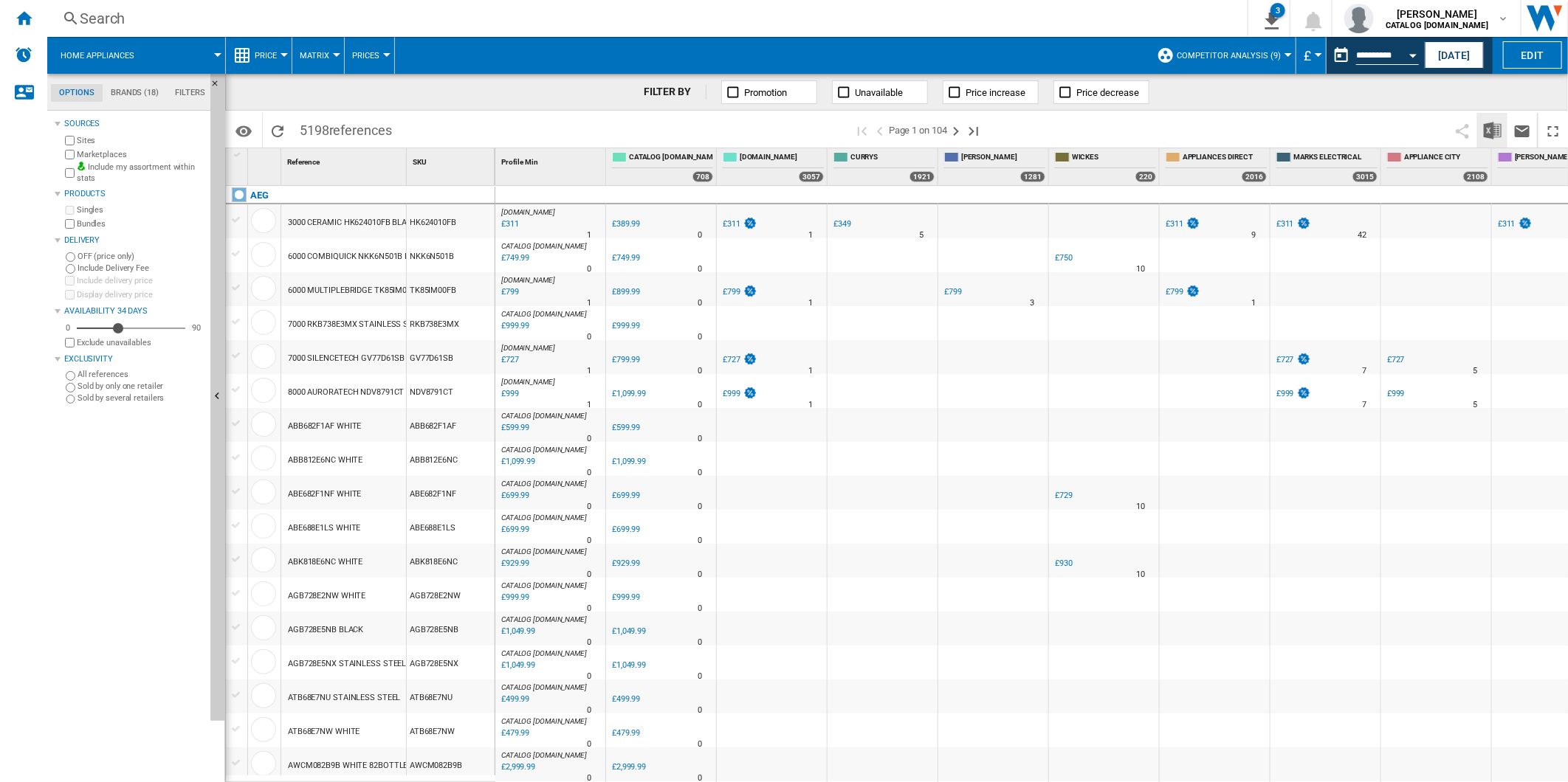
click at [1493, 126] on img "Download in Excel" at bounding box center [1492, 130] width 18 height 18
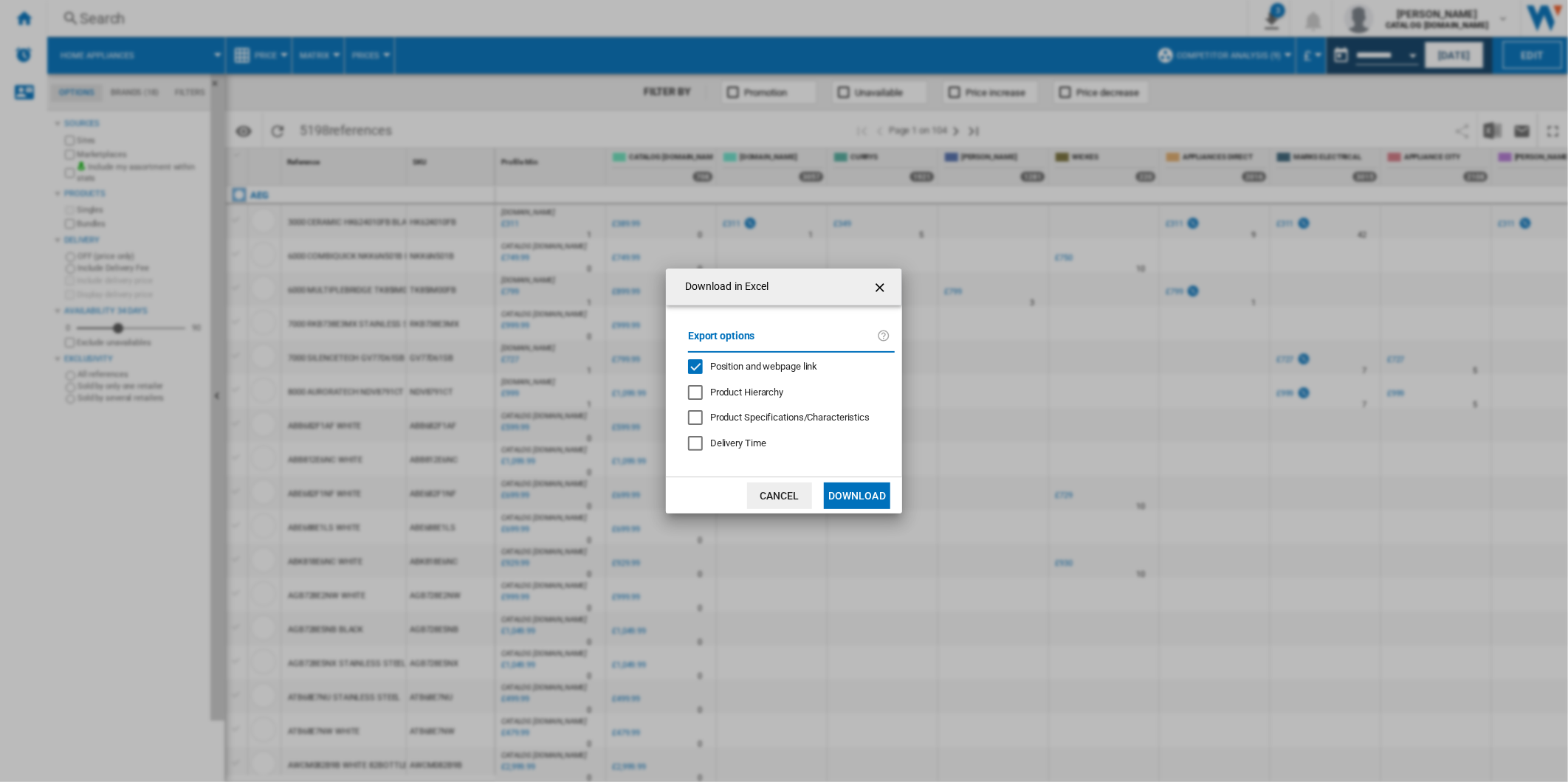
click at [728, 364] on span "Position and webpage link" at bounding box center [764, 366] width 108 height 11
click at [851, 488] on button "Download" at bounding box center [857, 496] width 67 height 26
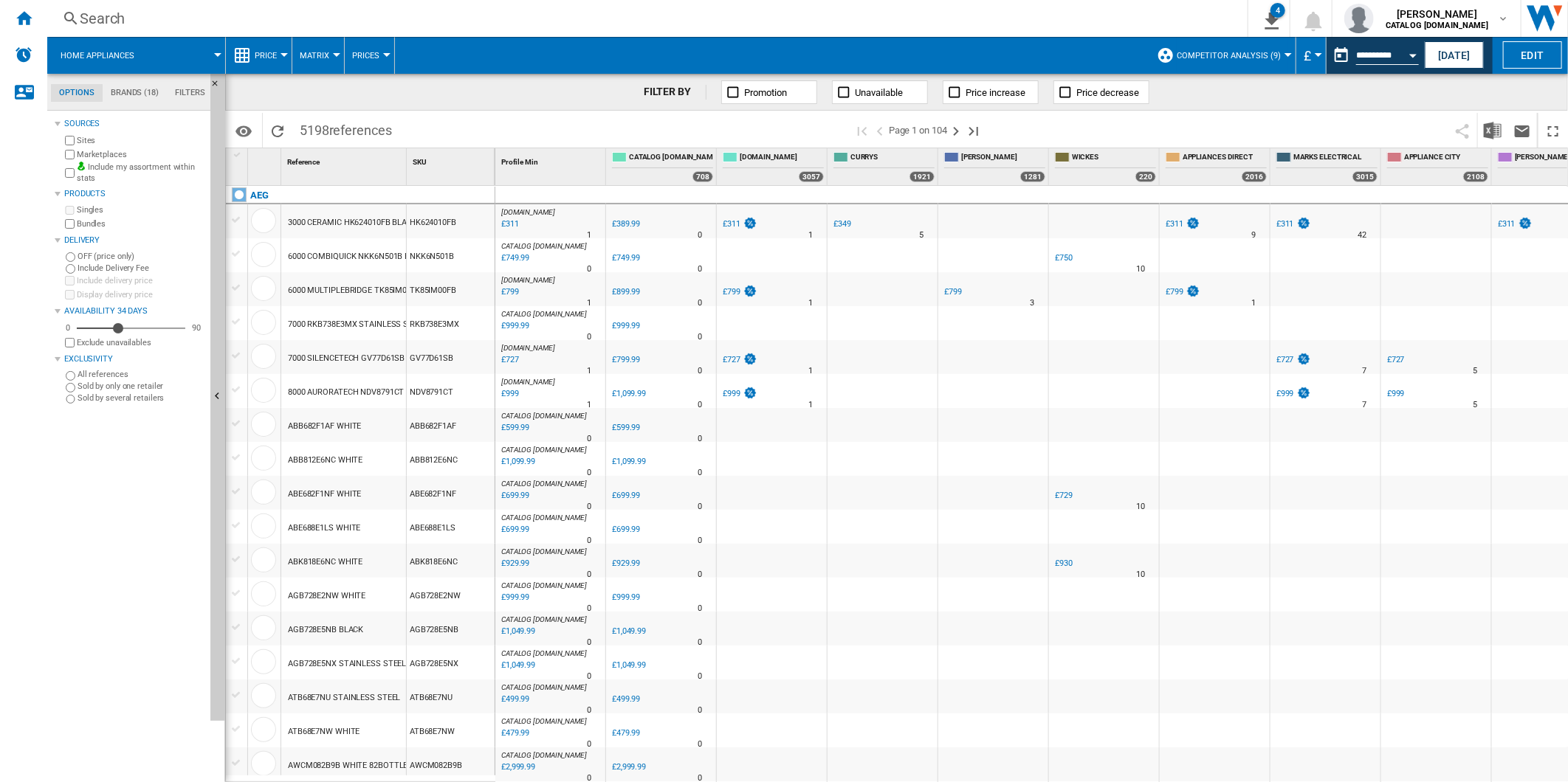
drag, startPoint x: 1110, startPoint y: 129, endPoint x: 1122, endPoint y: 127, distance: 12.2
click at [1110, 129] on span at bounding box center [1221, 130] width 454 height 35
click at [1327, 63] on button "This report is based on a date in the past." at bounding box center [1341, 55] width 29 height 29
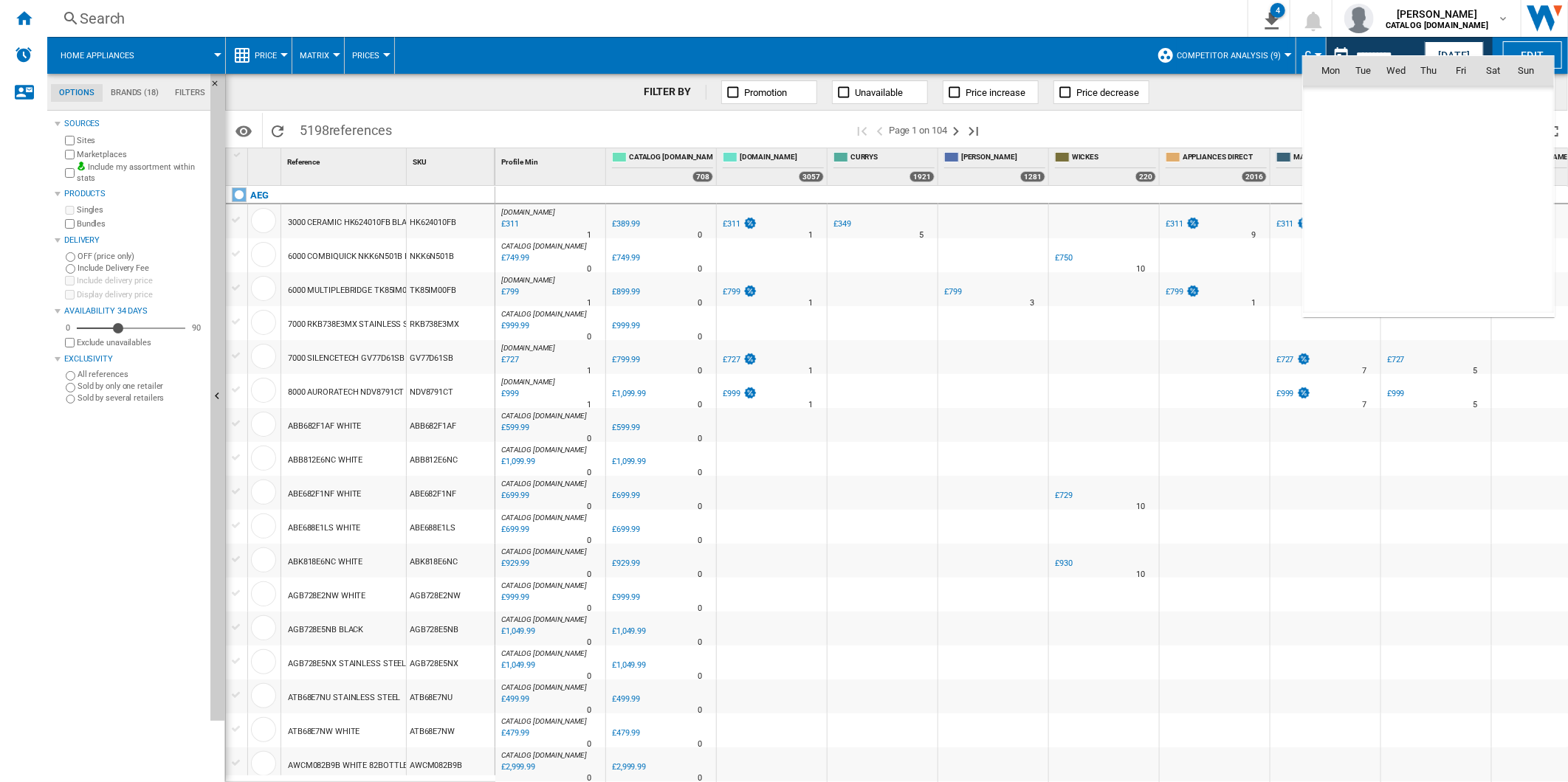
scroll to position [6843, 0]
click at [1467, 232] on span "29" at bounding box center [1461, 232] width 29 height 29
type input "**********"
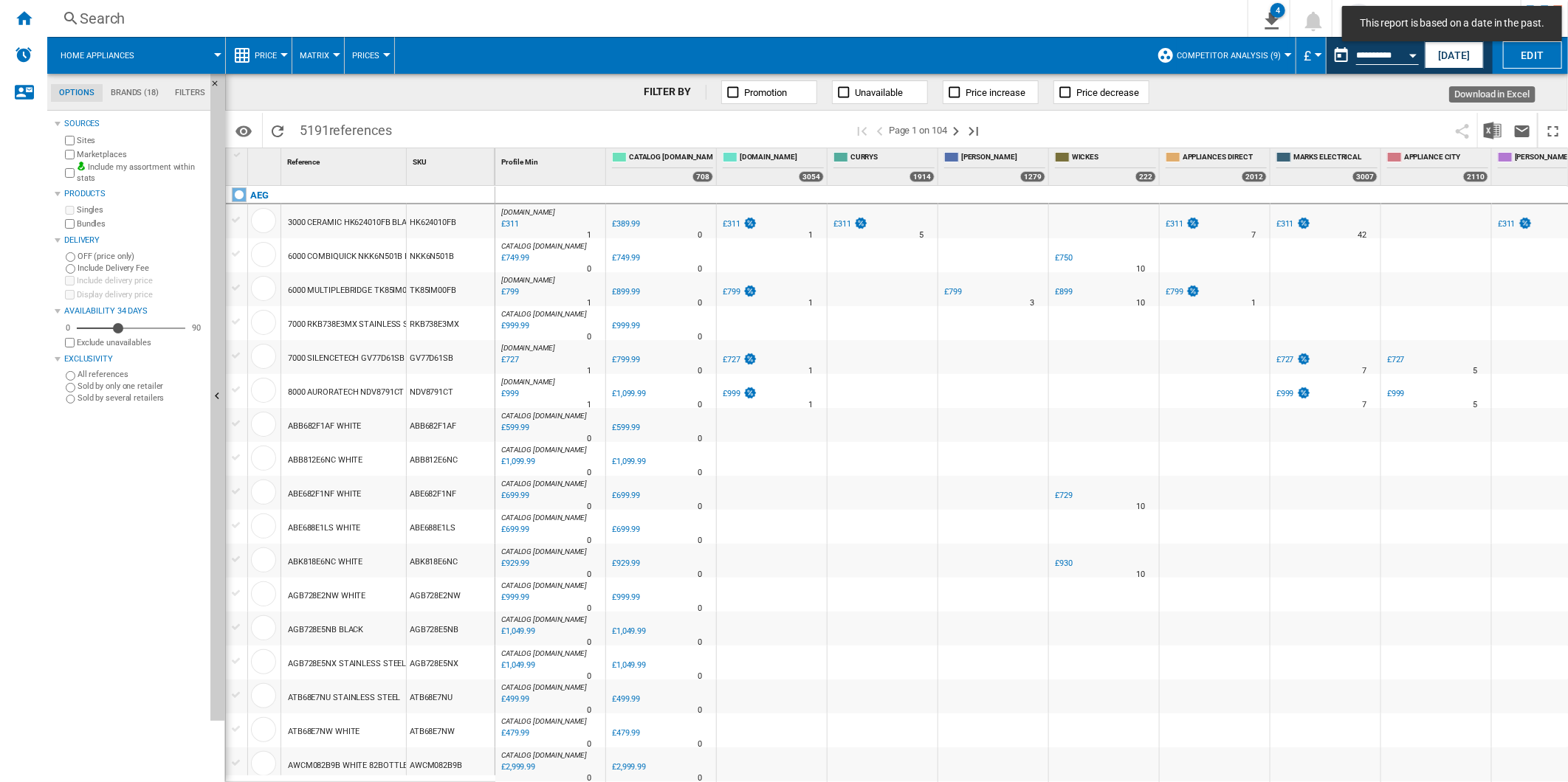
click at [1494, 131] on img "Download in Excel" at bounding box center [1492, 130] width 18 height 18
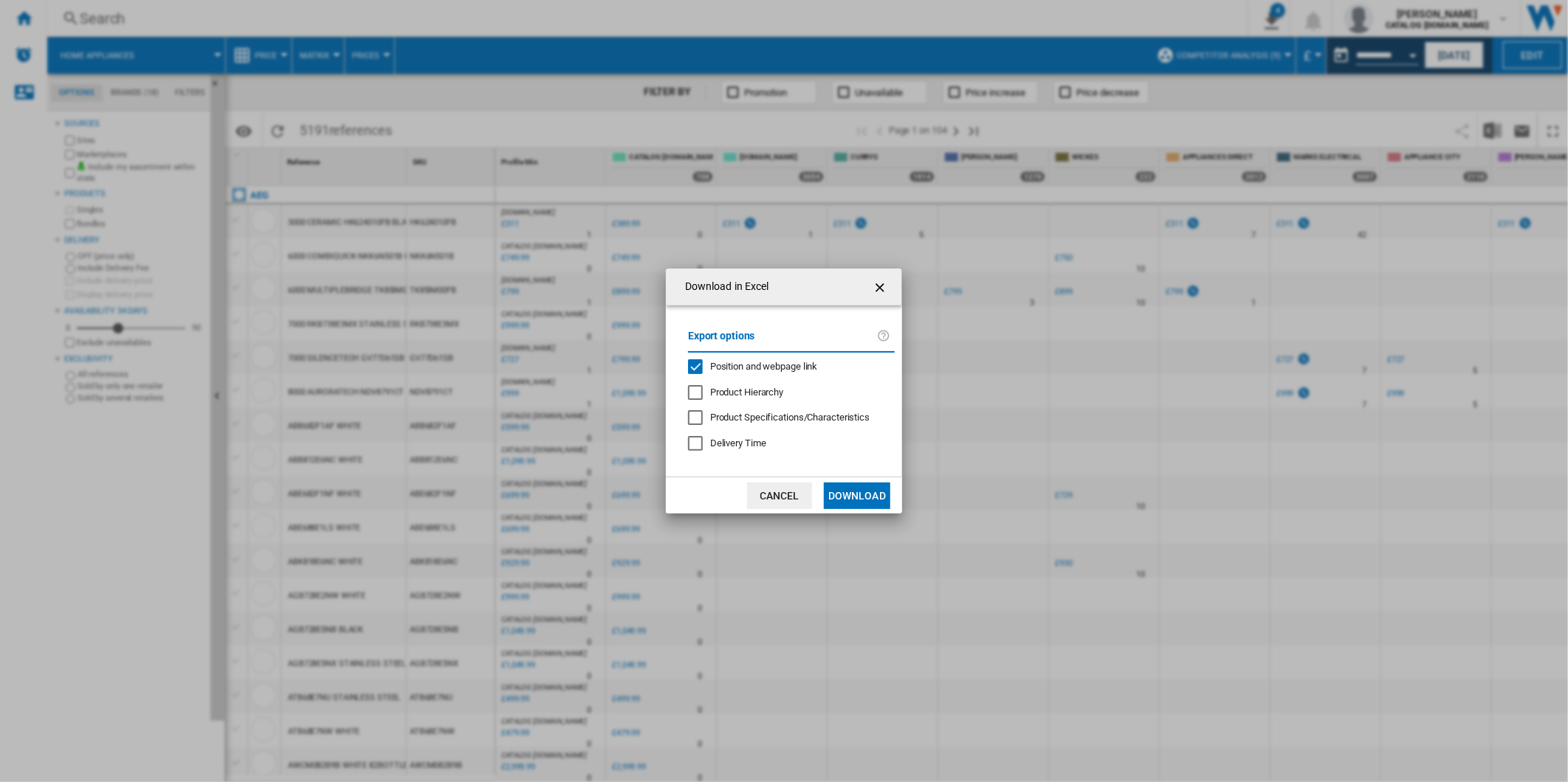
click at [726, 357] on div "Export options Position and webpage link Product Hierarchy Product Specificatio…" at bounding box center [791, 391] width 221 height 142
click at [728, 364] on span "Position and webpage link" at bounding box center [764, 366] width 108 height 11
click at [858, 488] on button "Download" at bounding box center [857, 496] width 67 height 26
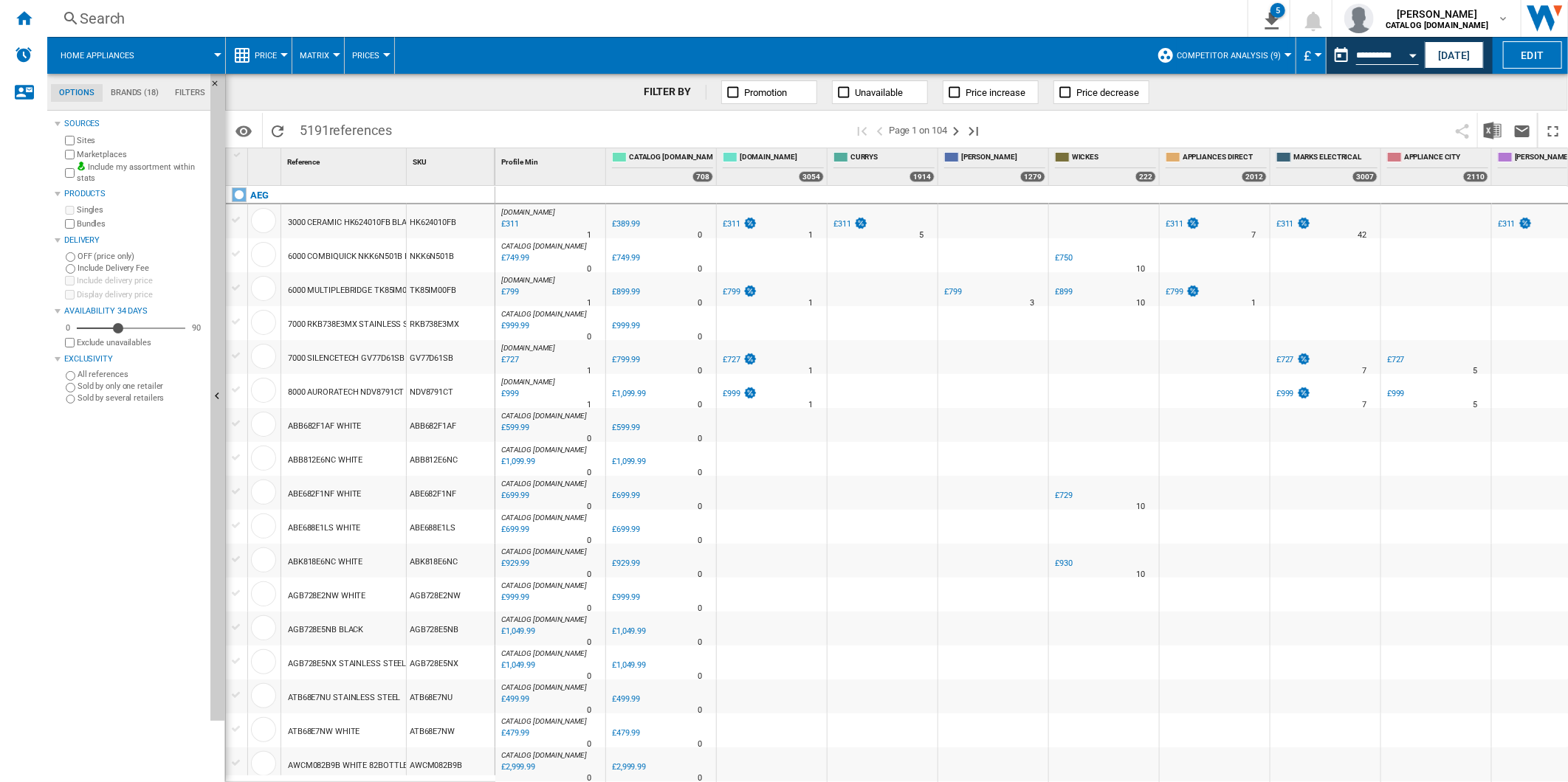
drag, startPoint x: 1143, startPoint y: 138, endPoint x: 1178, endPoint y: 123, distance: 38.1
click at [1143, 138] on span at bounding box center [1221, 130] width 454 height 35
click at [1332, 60] on button "This report is based on a date in the past." at bounding box center [1341, 55] width 29 height 29
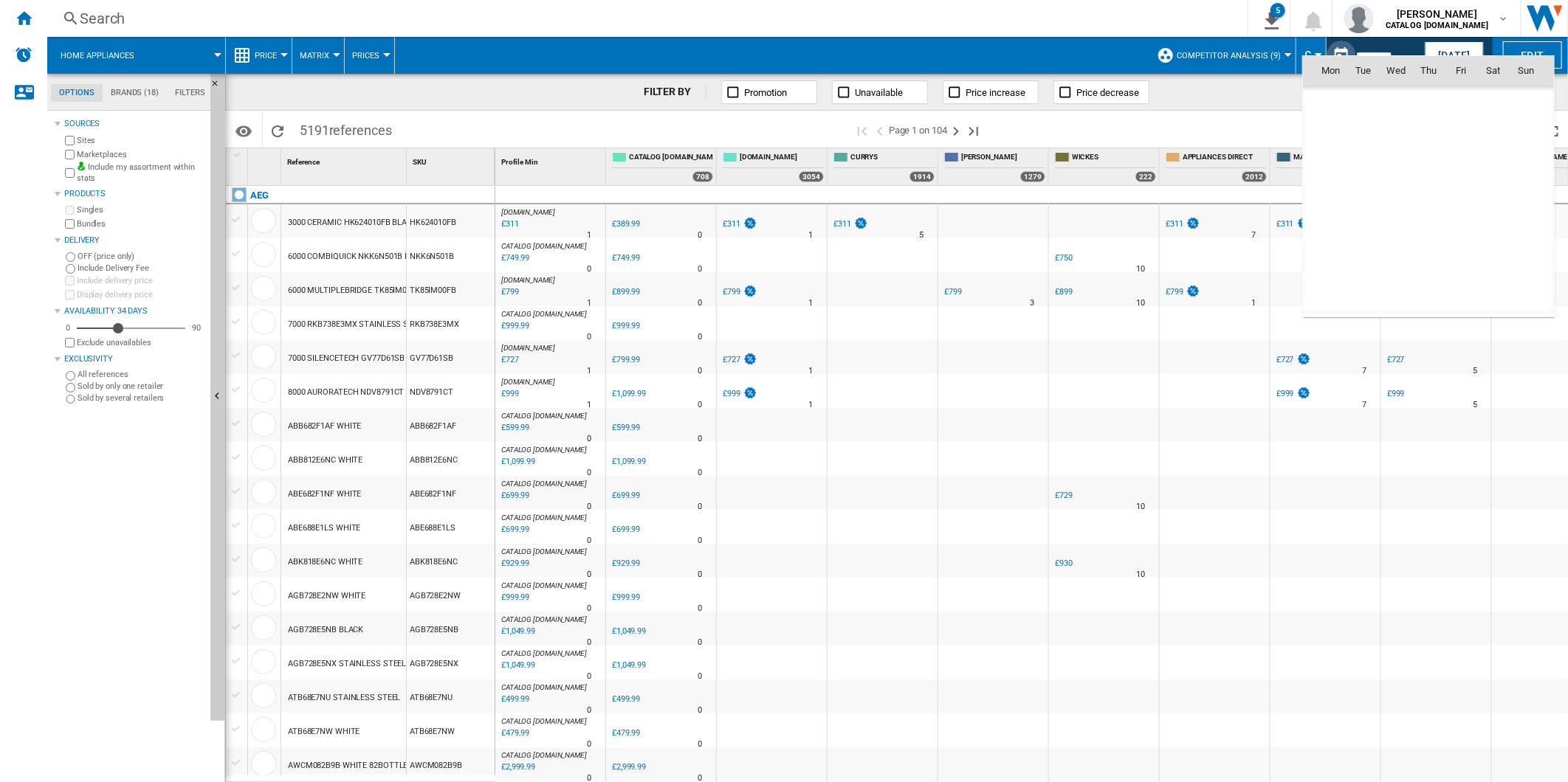
scroll to position [6843, 0]
click at [1485, 230] on span "30" at bounding box center [1493, 232] width 29 height 29
type input "**********"
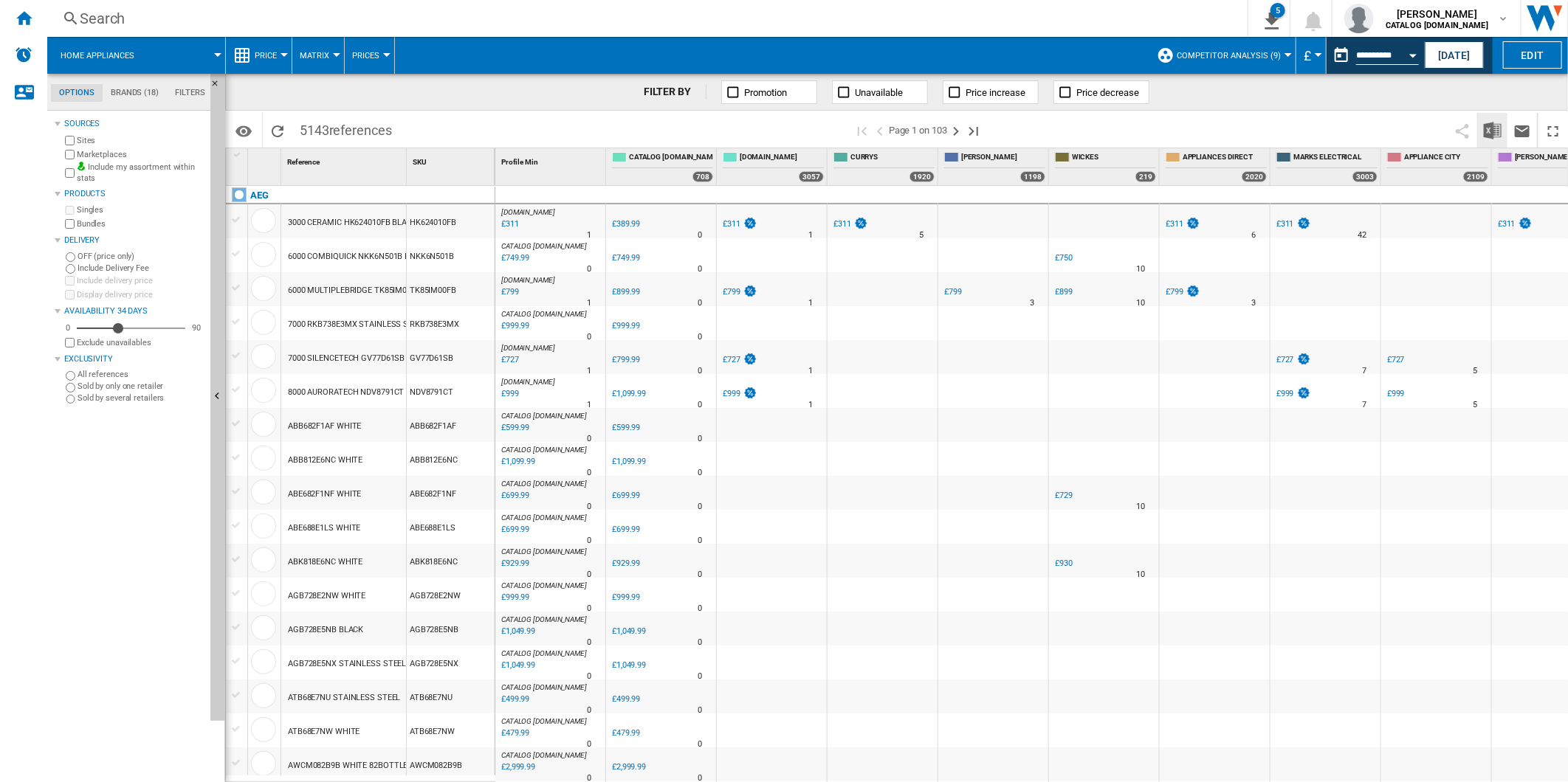
click at [1494, 127] on img "Download in Excel" at bounding box center [1492, 130] width 18 height 18
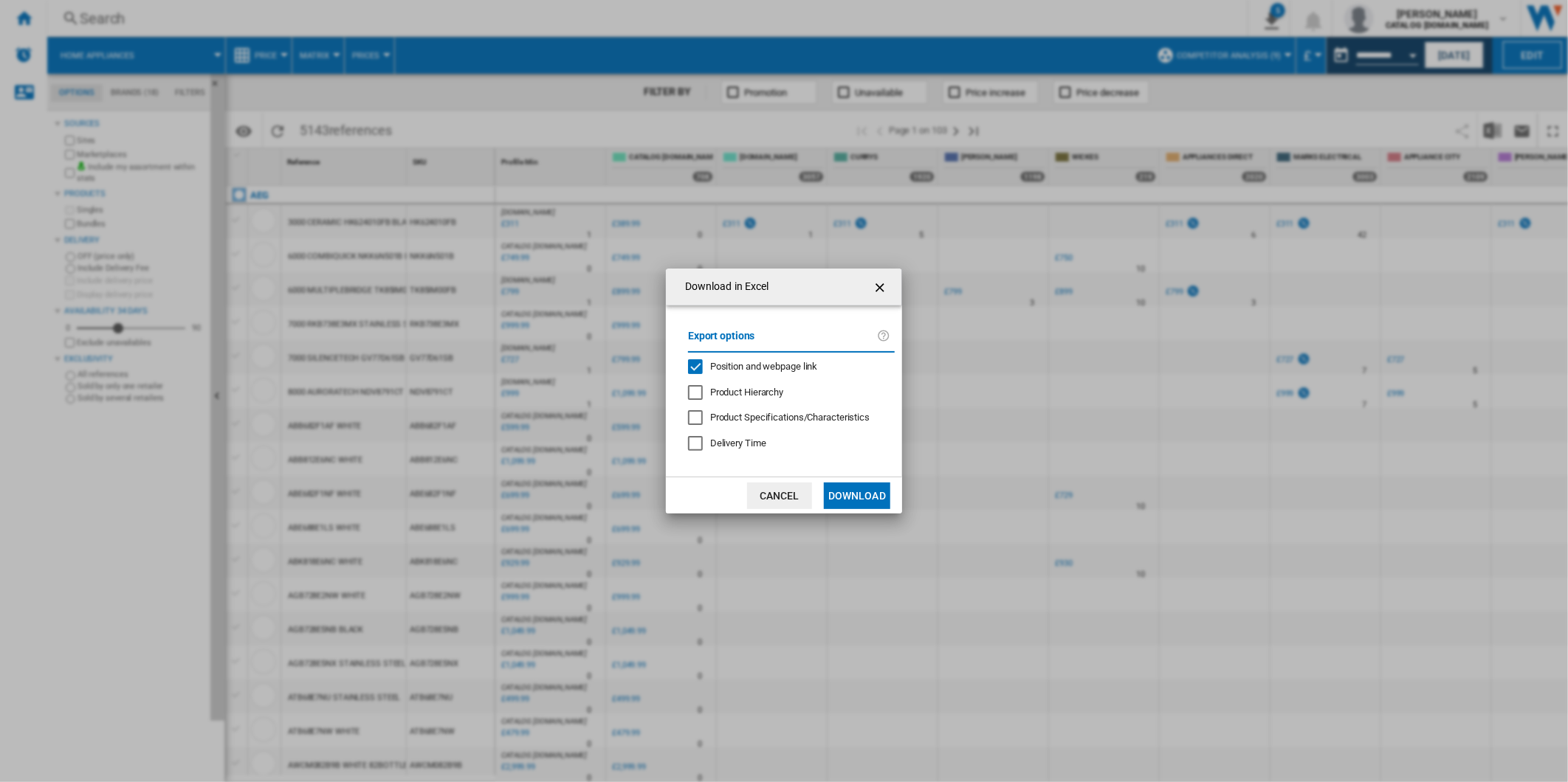
click at [734, 367] on span "Position and webpage link" at bounding box center [764, 366] width 108 height 11
click at [844, 497] on button "Download" at bounding box center [857, 496] width 67 height 26
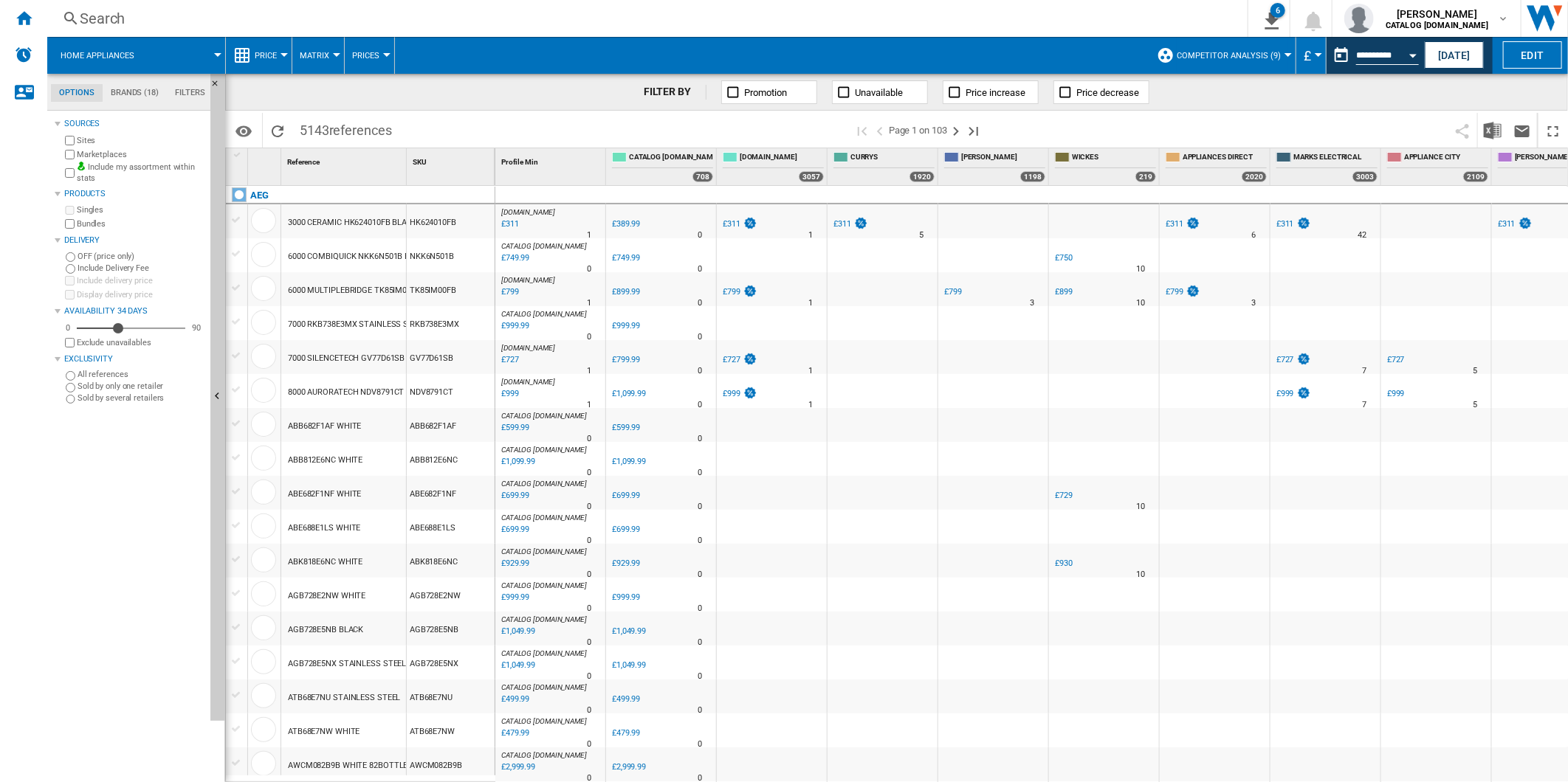
drag, startPoint x: 1127, startPoint y: 131, endPoint x: 1165, endPoint y: 126, distance: 38.3
click at [1127, 131] on span at bounding box center [1221, 130] width 454 height 35
click at [1340, 50] on button "This report is based on a date in the past." at bounding box center [1341, 55] width 29 height 29
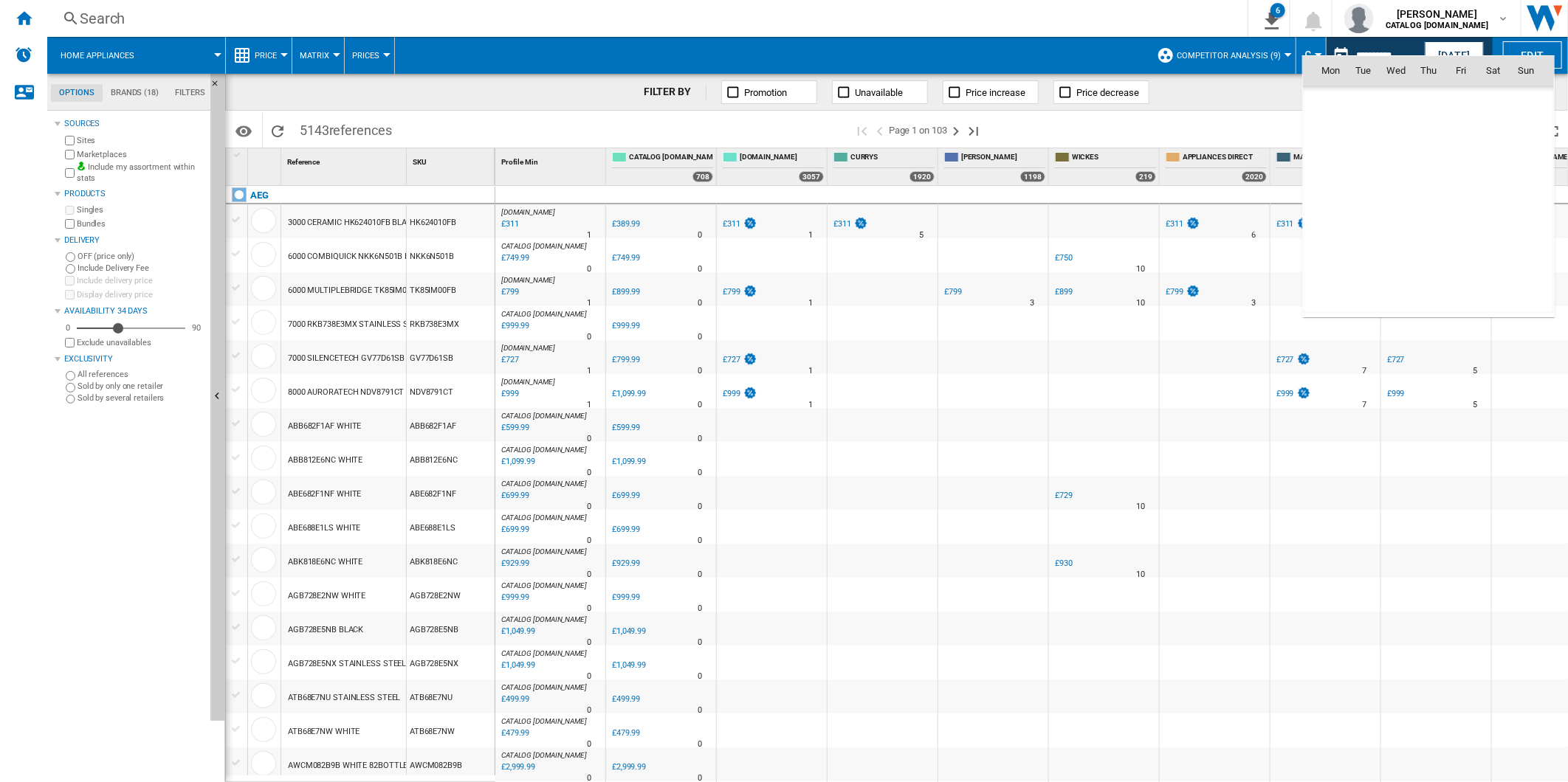
scroll to position [6843, 0]
click at [1515, 231] on span "31" at bounding box center [1525, 232] width 29 height 29
type input "**********"
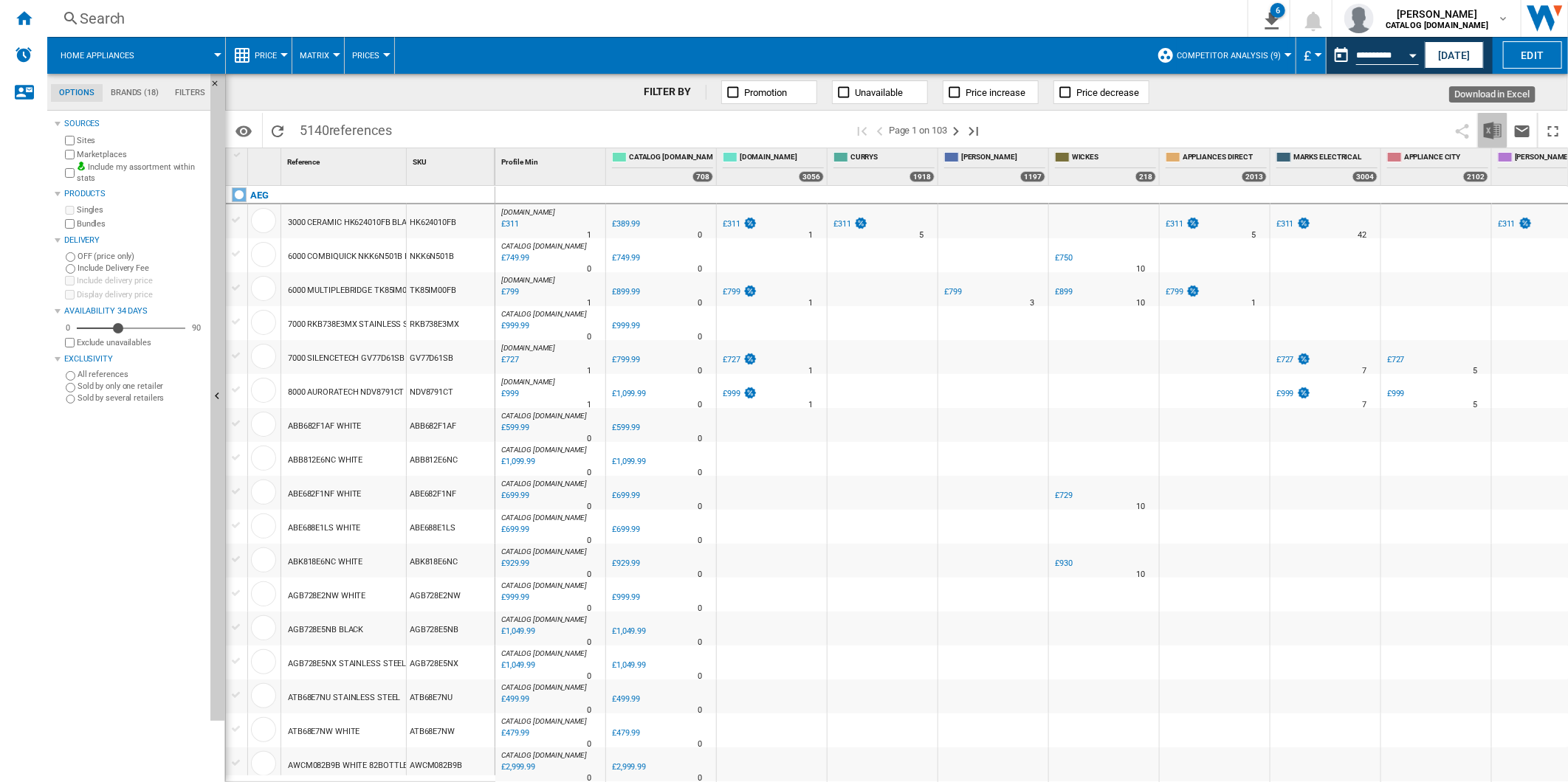
click at [1490, 125] on img "Download in Excel" at bounding box center [1492, 130] width 18 height 18
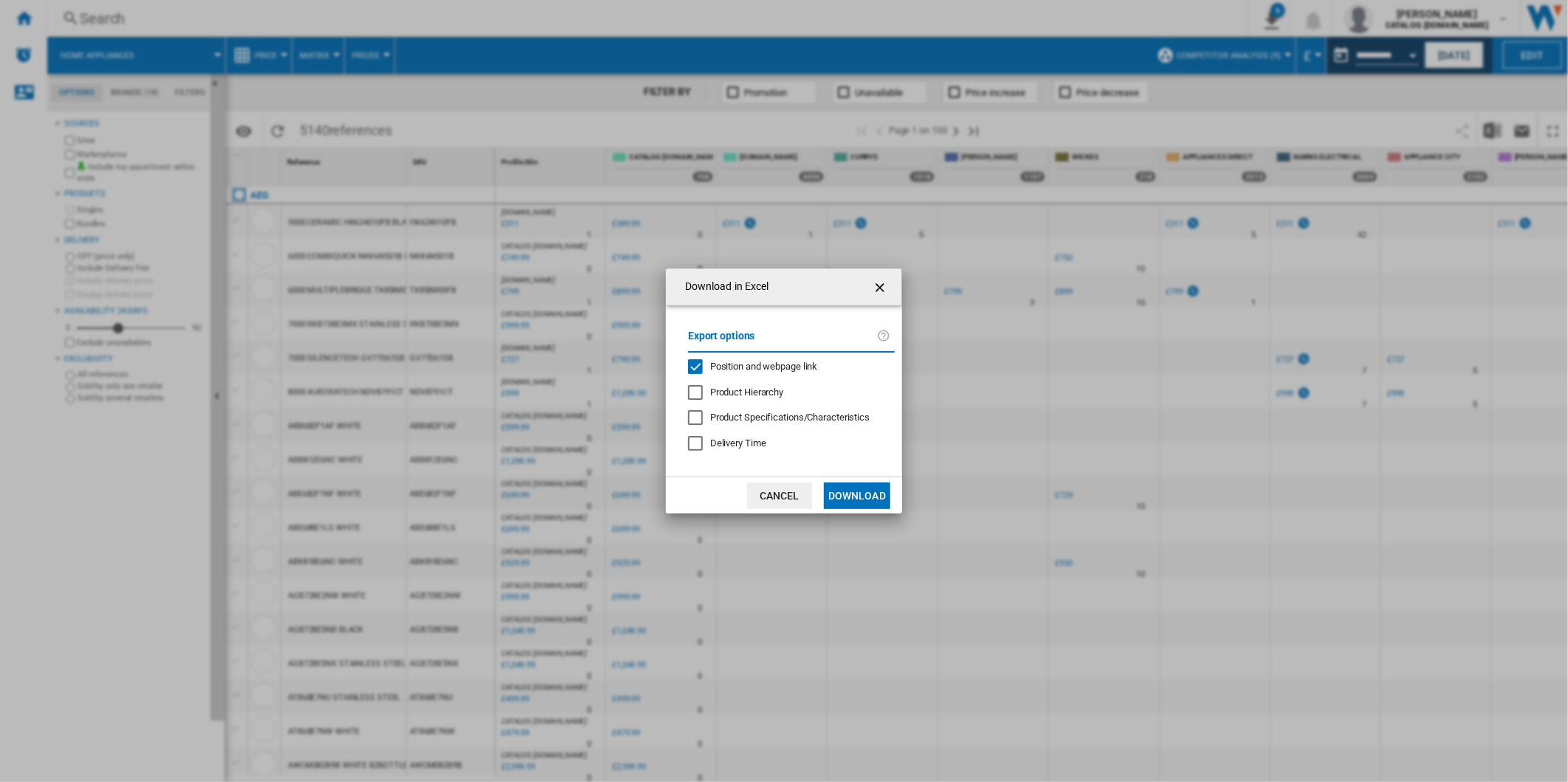
click at [791, 367] on span "Position and webpage link" at bounding box center [764, 366] width 108 height 11
click at [861, 487] on button "Download" at bounding box center [857, 496] width 67 height 26
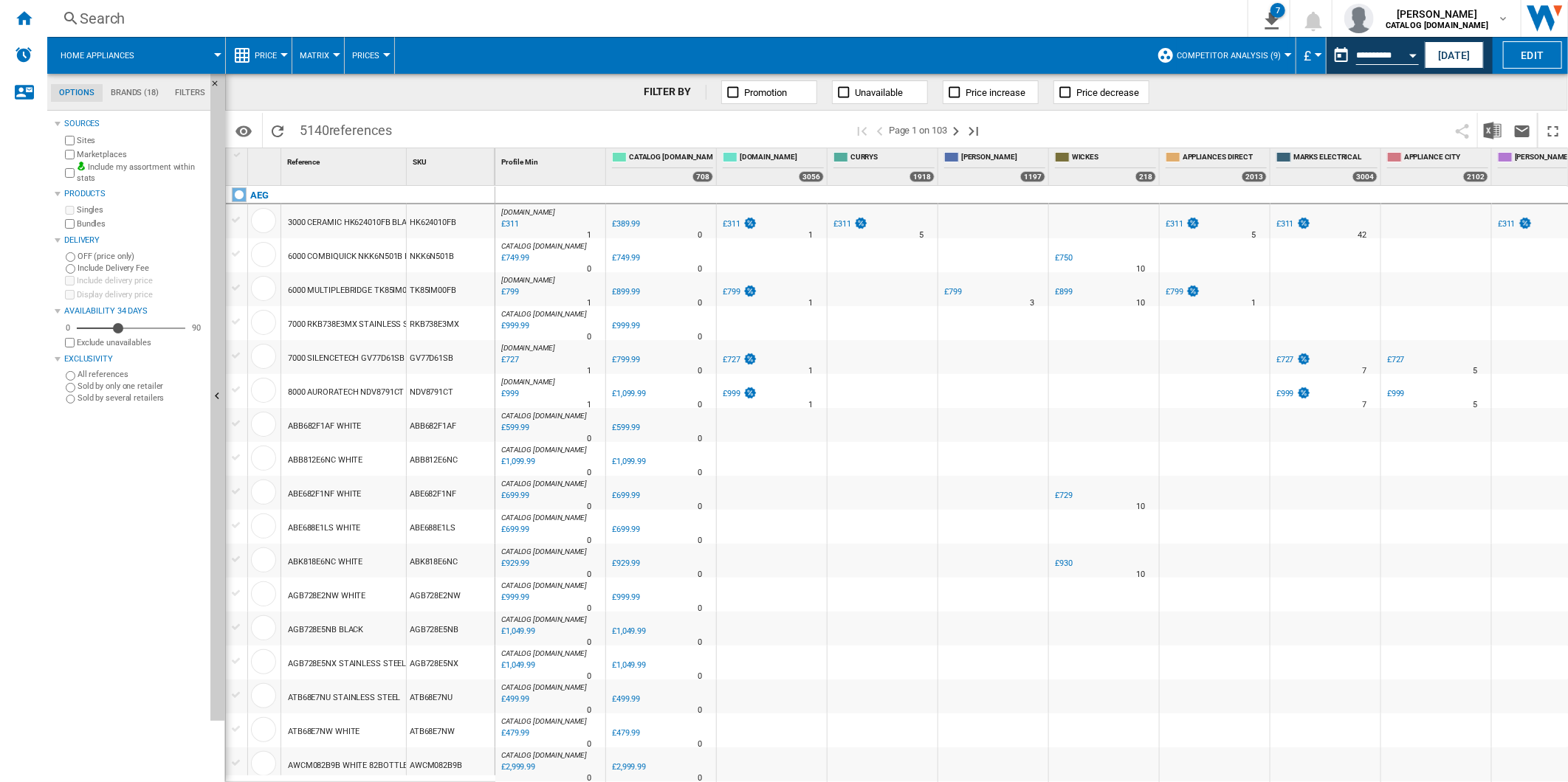
click at [1087, 127] on span at bounding box center [1221, 130] width 454 height 35
